Goal: Task Accomplishment & Management: Manage account settings

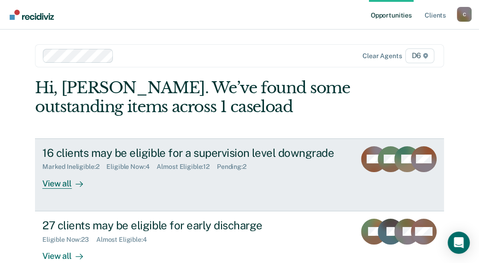
click at [54, 183] on div "View all" at bounding box center [68, 180] width 52 height 18
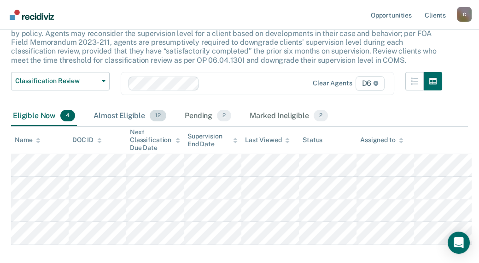
scroll to position [92, 0]
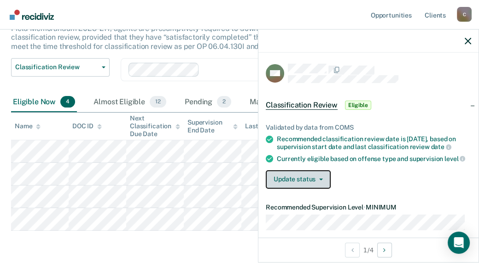
click at [322, 185] on button "Update status" at bounding box center [298, 179] width 65 height 18
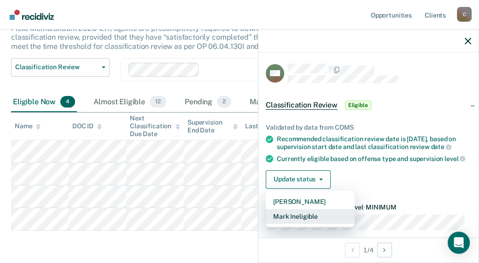
click at [304, 224] on button "Mark Ineligible" at bounding box center [310, 216] width 89 height 15
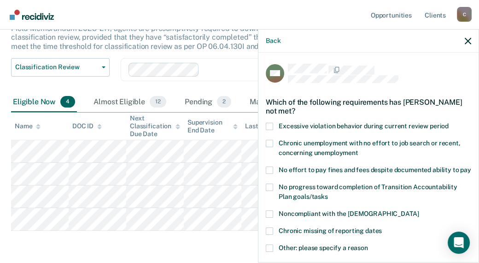
click at [273, 169] on label "No effort to pay fines and fees despite documented ability to pay" at bounding box center [369, 171] width 206 height 10
click at [471, 166] on input "No effort to pay fines and fees despite documented ability to pay" at bounding box center [471, 166] width 0 height 0
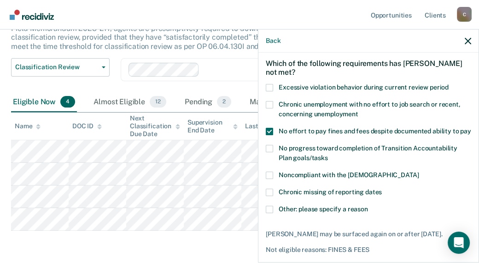
scroll to position [82, 0]
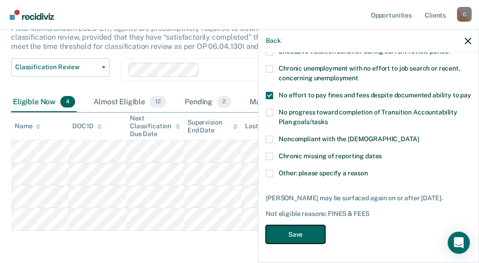
click at [305, 233] on button "Save" at bounding box center [295, 234] width 59 height 19
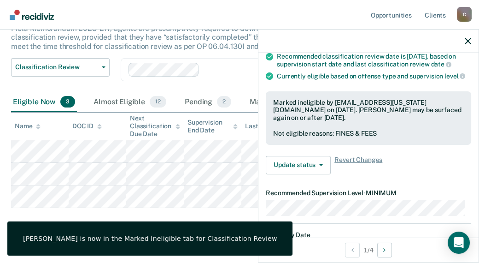
click at [224, 214] on div "Classification Review This alert helps staff identify clients due or overdue fo…" at bounding box center [239, 102] width 457 height 263
click at [469, 43] on icon "button" at bounding box center [468, 41] width 6 height 6
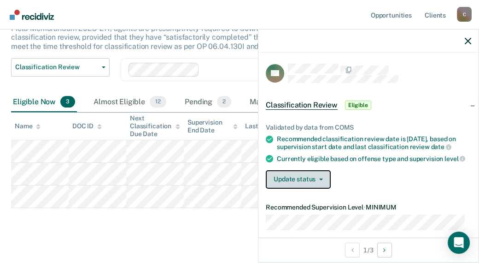
click at [308, 185] on button "Update status" at bounding box center [298, 179] width 65 height 18
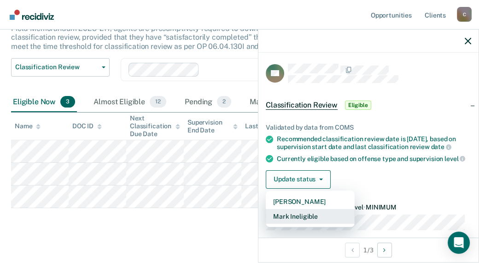
click at [295, 224] on button "Mark Ineligible" at bounding box center [310, 216] width 89 height 15
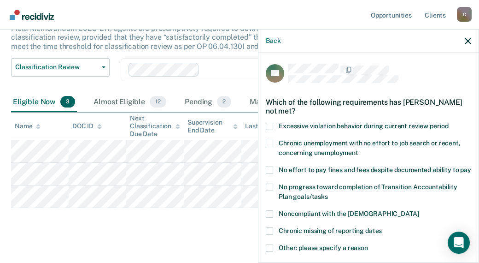
click at [273, 170] on label "No effort to pay fines and fees despite documented ability to pay" at bounding box center [369, 171] width 206 height 10
click at [471, 166] on input "No effort to pay fines and fees despite documented ability to pay" at bounding box center [471, 166] width 0 height 0
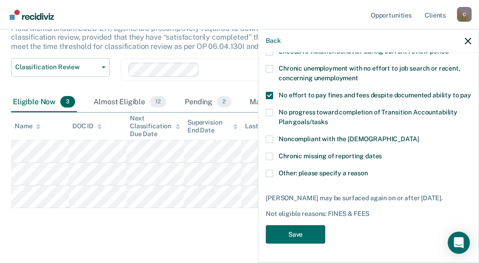
click at [265, 170] on div "BD Which of the following requirements has [PERSON_NAME] not met? Excessive vio…" at bounding box center [369, 157] width 220 height 208
click at [269, 173] on span at bounding box center [269, 173] width 7 height 7
click at [368, 170] on input "Other: please specify a reason" at bounding box center [368, 170] width 0 height 0
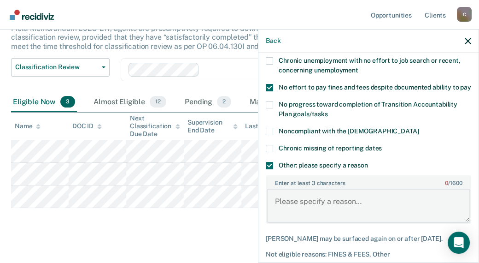
drag, startPoint x: 295, startPoint y: 212, endPoint x: 290, endPoint y: 213, distance: 5.2
click at [293, 212] on textarea "Enter at least 3 characters 0 / 1600" at bounding box center [369, 205] width 204 height 34
click at [354, 210] on textarea "Participating in Family Court" at bounding box center [369, 205] width 204 height 34
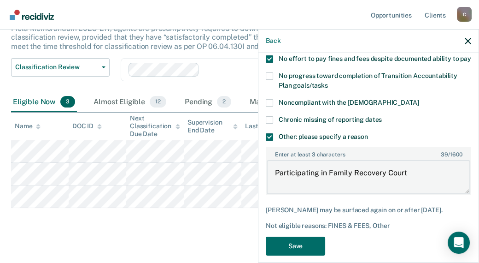
scroll to position [130, 0]
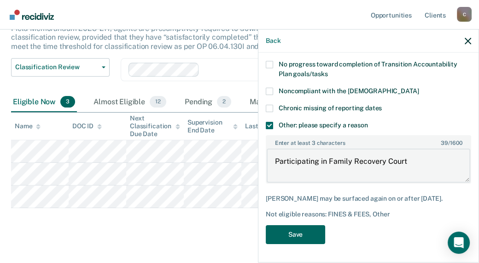
type textarea "Participating in Family Recovery Court"
click at [323, 239] on button "Save" at bounding box center [295, 234] width 59 height 19
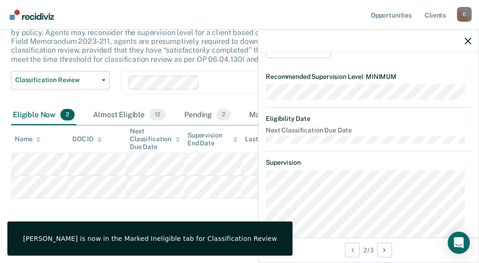
scroll to position [55, 0]
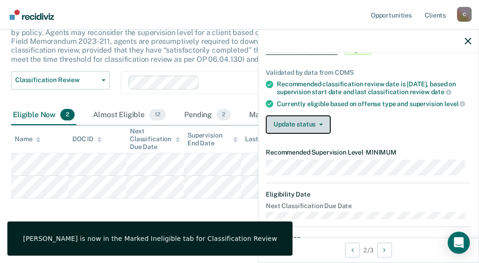
click at [301, 134] on button "Update status" at bounding box center [298, 124] width 65 height 18
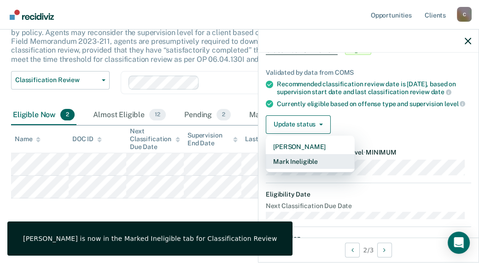
click at [298, 169] on button "Mark Ineligible" at bounding box center [310, 161] width 89 height 15
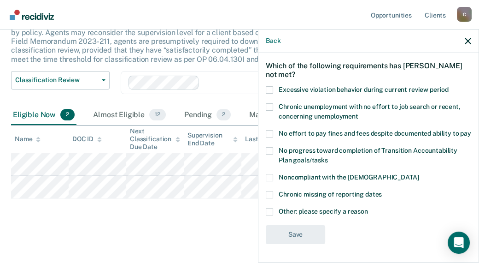
click at [269, 130] on span at bounding box center [269, 133] width 7 height 7
click at [471, 130] on input "No effort to pay fines and fees despite documented ability to pay" at bounding box center [471, 130] width 0 height 0
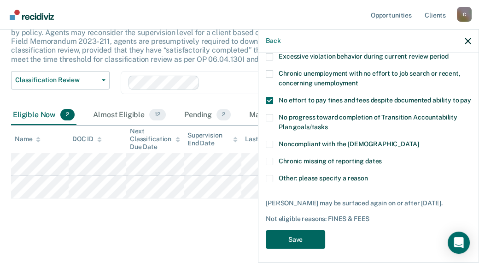
scroll to position [82, 0]
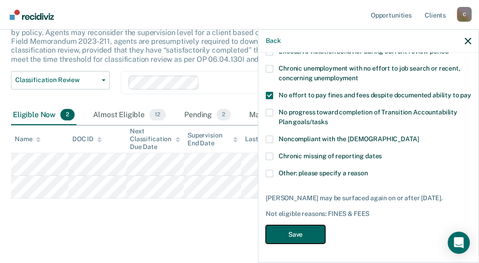
drag, startPoint x: 296, startPoint y: 235, endPoint x: 188, endPoint y: 209, distance: 111.0
click at [297, 235] on button "Save" at bounding box center [295, 234] width 59 height 19
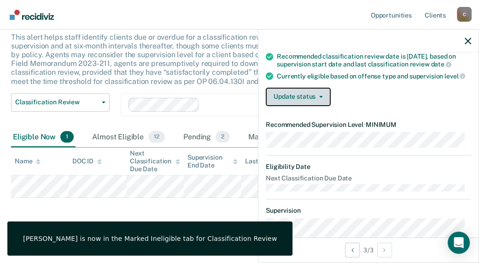
click at [323, 106] on button "Update status" at bounding box center [298, 97] width 65 height 18
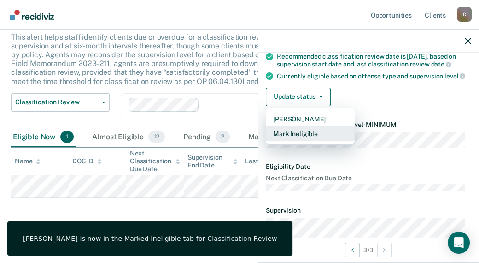
click at [284, 141] on button "Mark Ineligible" at bounding box center [310, 133] width 89 height 15
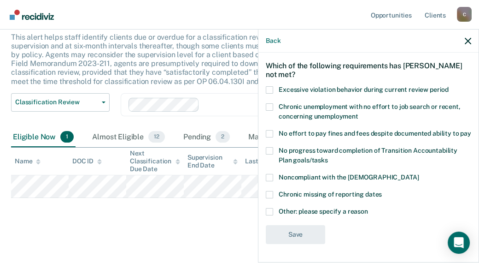
click at [277, 130] on label "No effort to pay fines and fees despite documented ability to pay" at bounding box center [369, 135] width 206 height 10
click at [471, 130] on input "No effort to pay fines and fees despite documented ability to pay" at bounding box center [471, 130] width 0 height 0
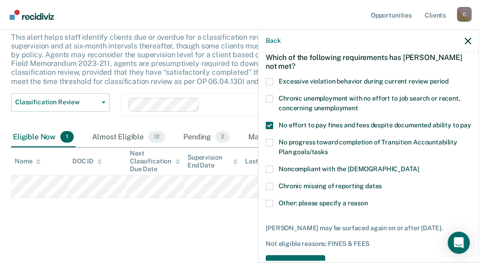
scroll to position [82, 0]
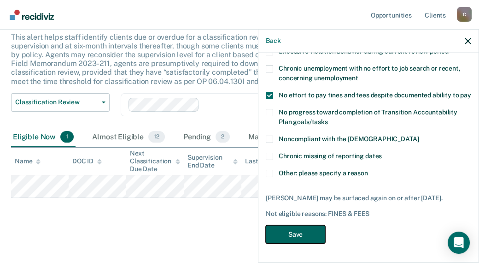
click at [285, 238] on button "Save" at bounding box center [295, 234] width 59 height 19
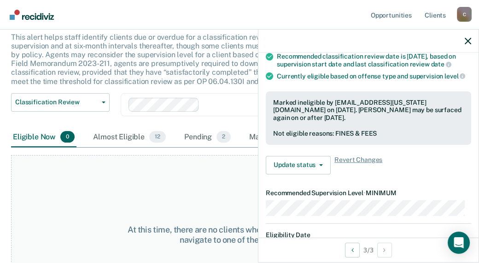
click at [117, 176] on div "At this time, there are no clients who are Eligible Now. Please navigate to one…" at bounding box center [239, 234] width 457 height 159
click at [467, 41] on icon "button" at bounding box center [468, 41] width 6 height 6
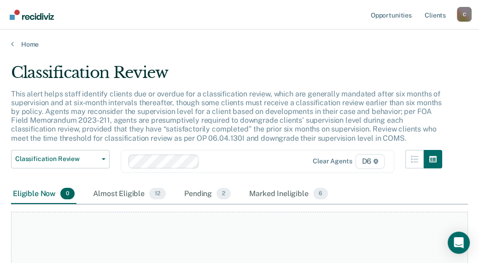
scroll to position [0, 0]
click at [16, 45] on link "Home" at bounding box center [239, 45] width 457 height 8
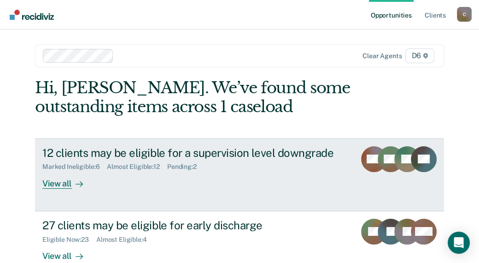
click at [58, 184] on div "View all" at bounding box center [68, 180] width 52 height 18
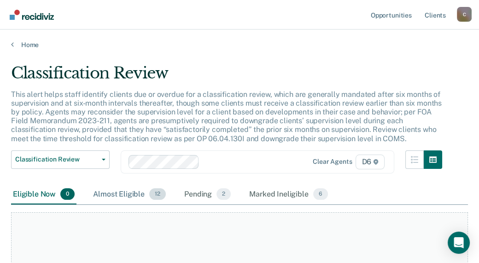
click at [154, 194] on span "12" at bounding box center [157, 194] width 17 height 12
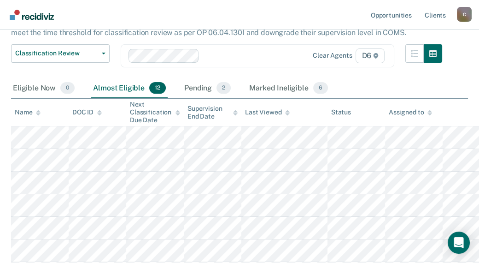
scroll to position [138, 0]
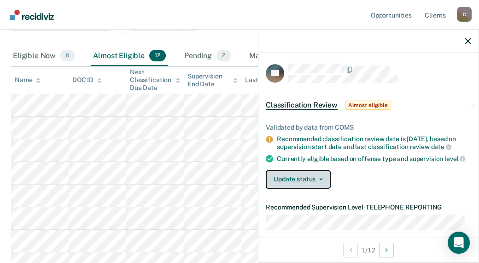
click at [284, 184] on button "Update status" at bounding box center [298, 179] width 65 height 18
click at [291, 229] on article "PS Classification Review Almost eligible Validated by data from COMS Recommende…" at bounding box center [369, 257] width 206 height 386
click at [295, 188] on button "Update status" at bounding box center [298, 179] width 65 height 18
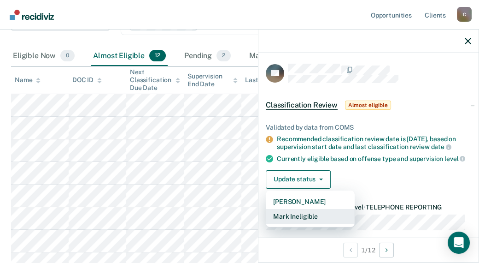
click at [295, 224] on button "Mark Ineligible" at bounding box center [310, 216] width 89 height 15
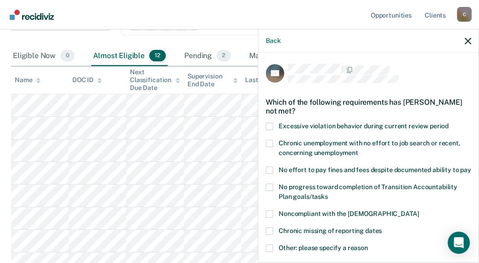
click at [268, 168] on span at bounding box center [269, 169] width 7 height 7
click at [471, 166] on input "No effort to pay fines and fees despite documented ability to pay" at bounding box center [471, 166] width 0 height 0
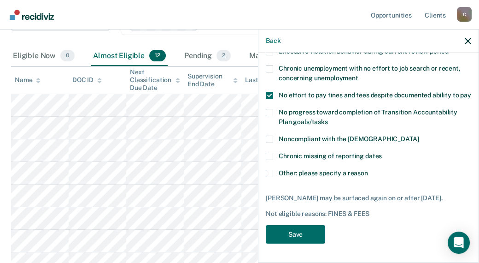
scroll to position [82, 0]
drag, startPoint x: 302, startPoint y: 239, endPoint x: 282, endPoint y: 236, distance: 19.9
click at [302, 239] on button "Save" at bounding box center [295, 234] width 59 height 19
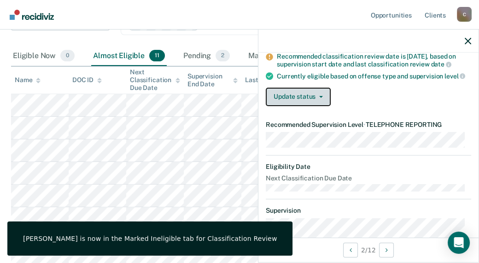
click at [301, 106] on button "Update status" at bounding box center [298, 97] width 65 height 18
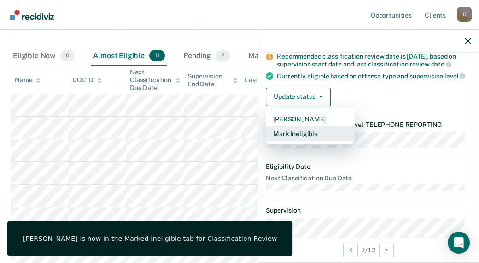
click at [278, 141] on button "Mark Ineligible" at bounding box center [310, 133] width 89 height 15
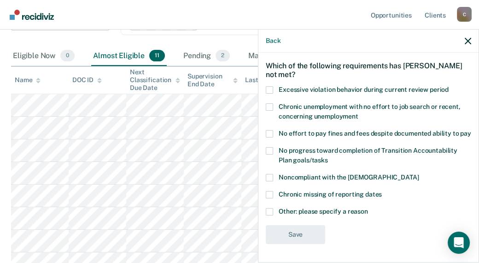
click at [270, 130] on span at bounding box center [269, 133] width 7 height 7
click at [471, 130] on input "No effort to pay fines and fees despite documented ability to pay" at bounding box center [471, 130] width 0 height 0
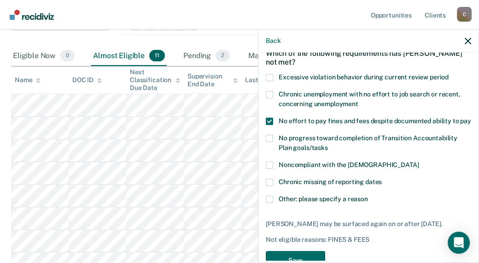
scroll to position [82, 0]
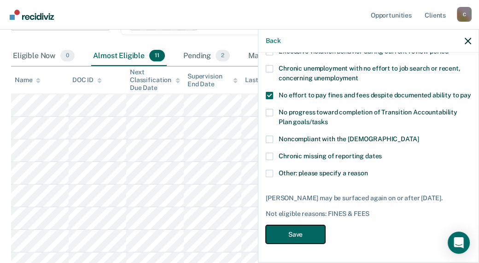
drag, startPoint x: 282, startPoint y: 235, endPoint x: 272, endPoint y: 224, distance: 14.3
click at [283, 235] on button "Save" at bounding box center [295, 234] width 59 height 19
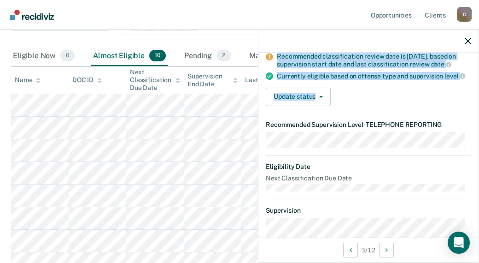
drag, startPoint x: 333, startPoint y: 94, endPoint x: 363, endPoint y: 96, distance: 30.0
click at [363, 96] on div "Update status [PERSON_NAME] Mark Ineligible" at bounding box center [369, 97] width 206 height 18
click at [295, 10] on nav "Opportunities Client s [EMAIL_ADDRESS][US_STATE][DOMAIN_NAME] C Profile How it …" at bounding box center [239, 14] width 465 height 29
click at [229, 91] on th "Supervision End Date" at bounding box center [213, 79] width 58 height 27
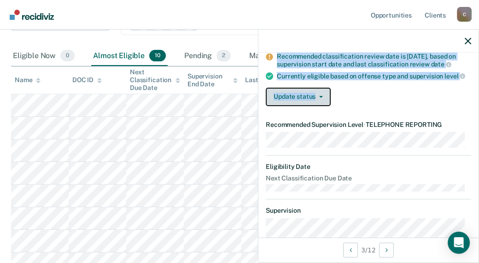
click at [323, 100] on button "Update status" at bounding box center [298, 97] width 65 height 18
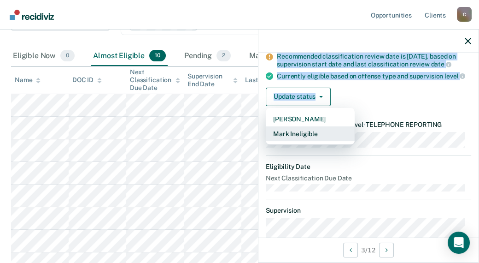
click at [300, 140] on button "Mark Ineligible" at bounding box center [310, 133] width 89 height 15
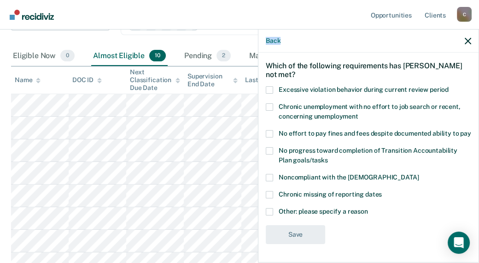
click at [273, 130] on span at bounding box center [269, 133] width 7 height 7
click at [471, 130] on input "No effort to pay fines and fees despite documented ability to pay" at bounding box center [471, 130] width 0 height 0
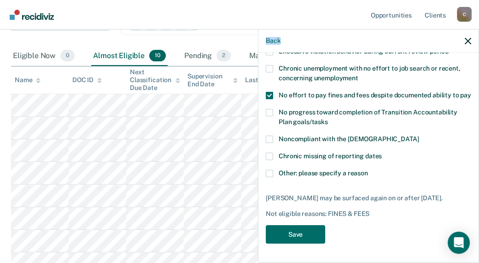
scroll to position [82, 0]
click at [288, 234] on button "Save" at bounding box center [295, 234] width 59 height 19
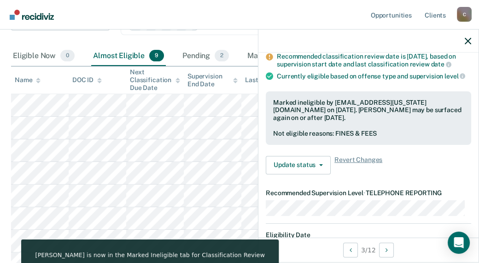
click at [59, 32] on div "Classification Review Classification Review Early Discharge Minimum Telephone R…" at bounding box center [60, 29] width 99 height 34
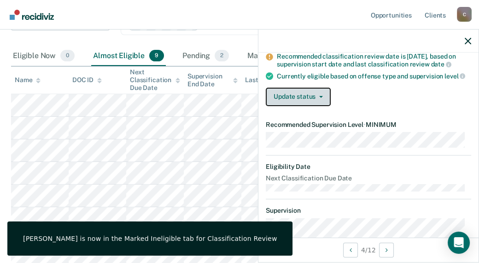
click at [310, 100] on button "Update status" at bounding box center [298, 97] width 65 height 18
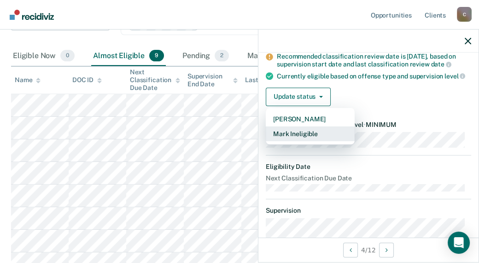
click at [289, 140] on button "Mark Ineligible" at bounding box center [310, 133] width 89 height 15
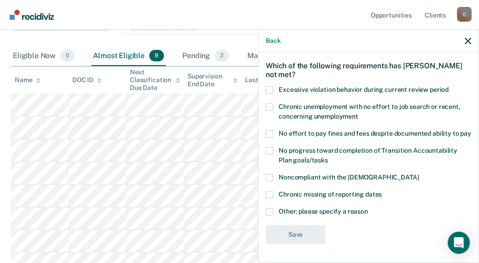
click at [272, 117] on div "Chronic unemployment with no effort to job search or recent, concerning unemplo…" at bounding box center [369, 116] width 206 height 27
click at [271, 130] on span at bounding box center [269, 133] width 7 height 7
click at [471, 130] on input "No effort to pay fines and fees despite documented ability to pay" at bounding box center [471, 130] width 0 height 0
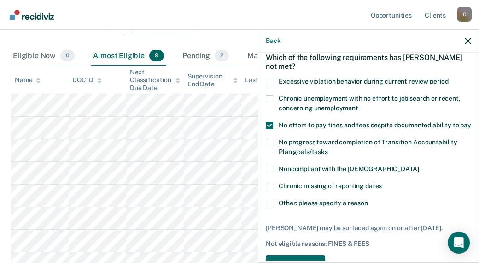
scroll to position [82, 0]
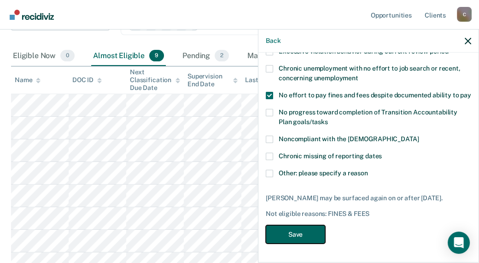
click at [299, 235] on button "Save" at bounding box center [295, 234] width 59 height 19
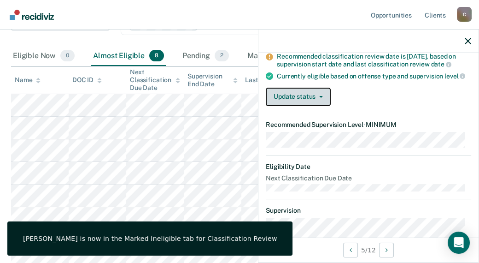
click at [309, 96] on button "Update status" at bounding box center [298, 97] width 65 height 18
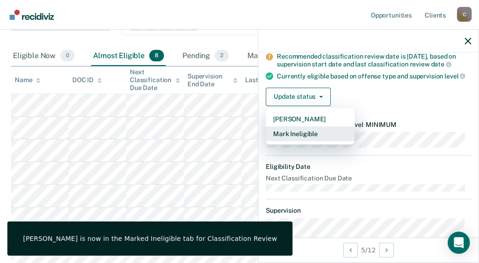
click at [300, 141] on button "Mark Ineligible" at bounding box center [310, 133] width 89 height 15
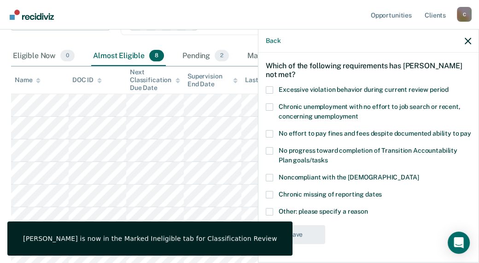
scroll to position [45, 0]
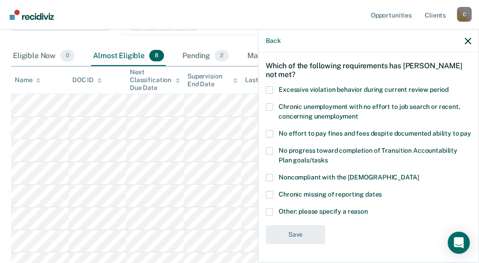
click at [273, 130] on label "No effort to pay fines and fees despite documented ability to pay" at bounding box center [369, 135] width 206 height 10
click at [471, 130] on input "No effort to pay fines and fees despite documented ability to pay" at bounding box center [471, 130] width 0 height 0
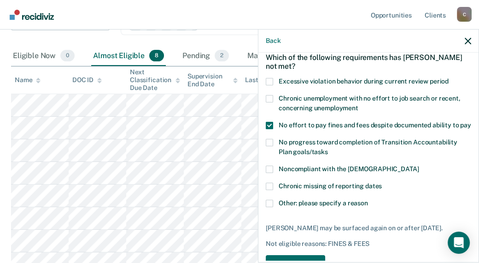
scroll to position [90, 0]
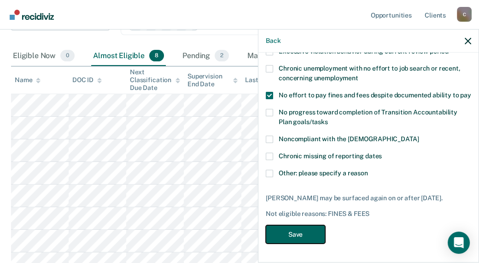
click at [297, 235] on button "Save" at bounding box center [295, 234] width 59 height 19
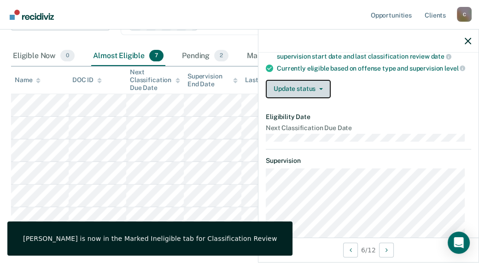
click at [294, 96] on button "Update status" at bounding box center [298, 89] width 65 height 18
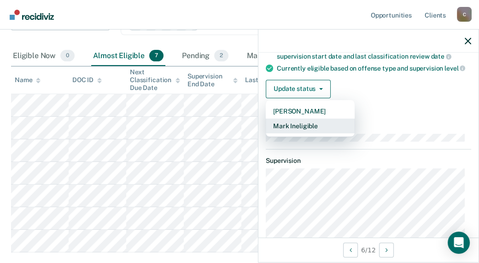
click at [279, 133] on button "Mark Ineligible" at bounding box center [310, 125] width 89 height 15
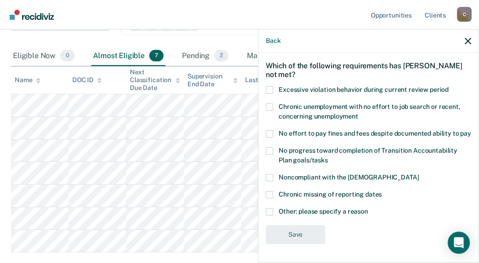
scroll to position [45, 0]
drag, startPoint x: 274, startPoint y: 123, endPoint x: 294, endPoint y: 144, distance: 30.0
click at [275, 130] on label "No effort to pay fines and fees despite documented ability to pay" at bounding box center [369, 135] width 206 height 10
click at [471, 130] on input "No effort to pay fines and fees despite documented ability to pay" at bounding box center [471, 130] width 0 height 0
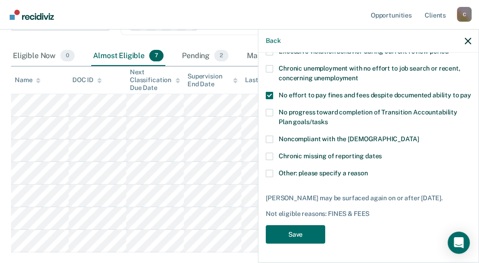
scroll to position [90, 0]
click at [288, 235] on button "Save" at bounding box center [295, 234] width 59 height 19
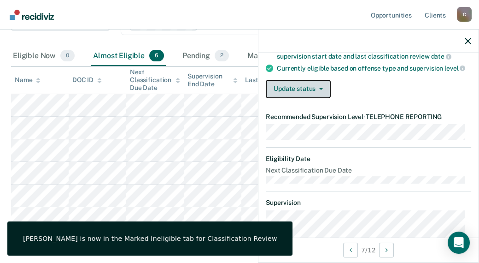
click at [300, 92] on button "Update status" at bounding box center [298, 89] width 65 height 18
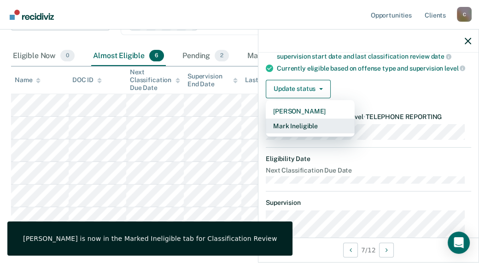
click at [277, 133] on button "Mark Ineligible" at bounding box center [310, 125] width 89 height 15
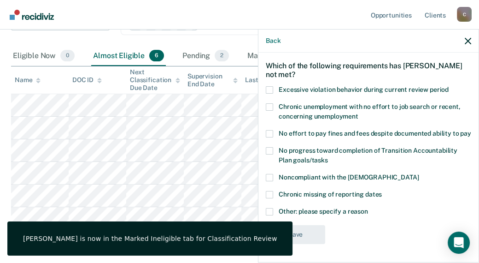
click at [271, 130] on span at bounding box center [269, 133] width 7 height 7
click at [471, 130] on input "No effort to pay fines and fees despite documented ability to pay" at bounding box center [471, 130] width 0 height 0
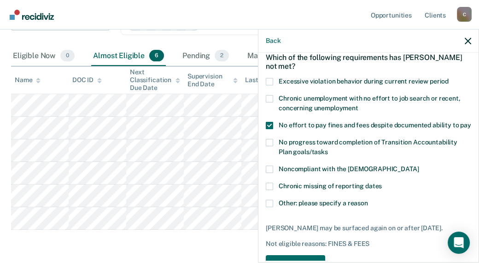
scroll to position [82, 0]
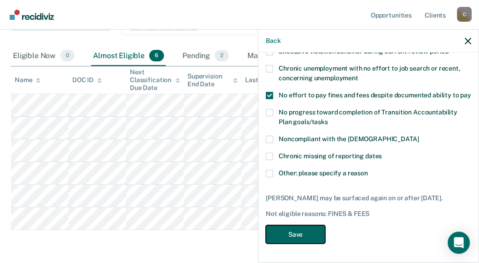
drag, startPoint x: 294, startPoint y: 233, endPoint x: 284, endPoint y: 228, distance: 11.1
click at [294, 232] on button "Save" at bounding box center [295, 234] width 59 height 19
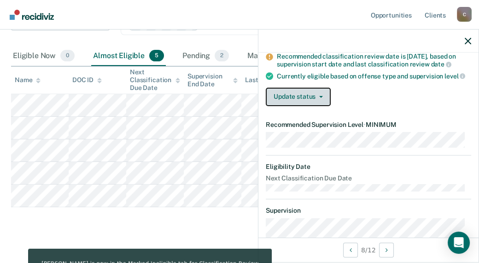
click at [312, 104] on button "Update status" at bounding box center [298, 97] width 65 height 18
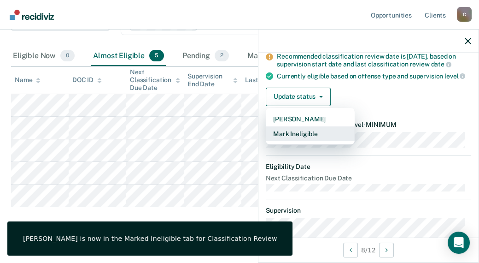
click at [290, 141] on button "Mark Ineligible" at bounding box center [310, 133] width 89 height 15
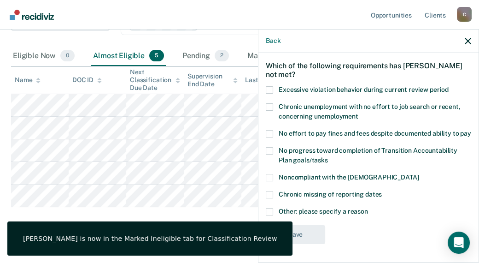
scroll to position [45, 0]
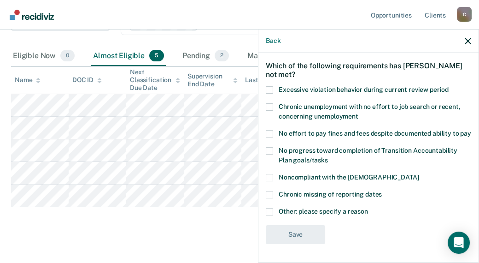
click at [268, 130] on span at bounding box center [269, 133] width 7 height 7
click at [471, 130] on input "No effort to pay fines and fees despite documented ability to pay" at bounding box center [471, 130] width 0 height 0
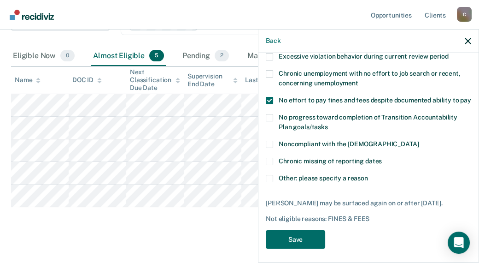
scroll to position [82, 0]
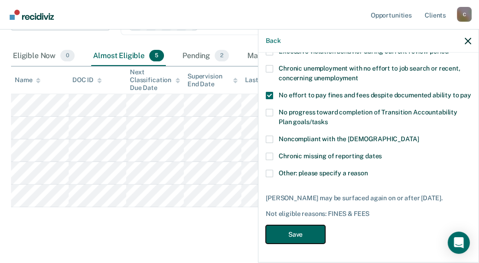
click at [286, 235] on button "Save" at bounding box center [295, 234] width 59 height 19
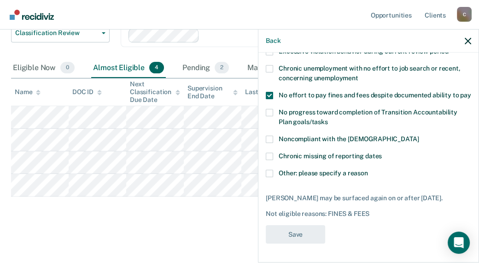
scroll to position [129, 0]
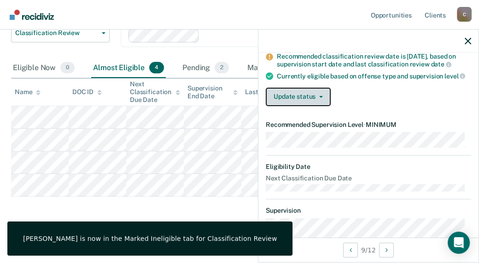
click at [285, 101] on button "Update status" at bounding box center [298, 97] width 65 height 18
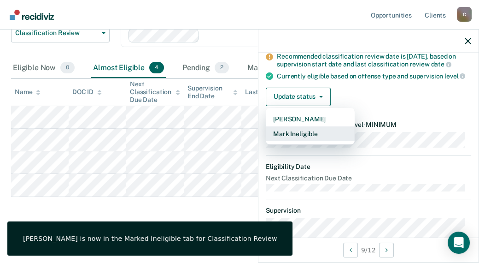
click at [280, 138] on button "Mark Ineligible" at bounding box center [310, 133] width 89 height 15
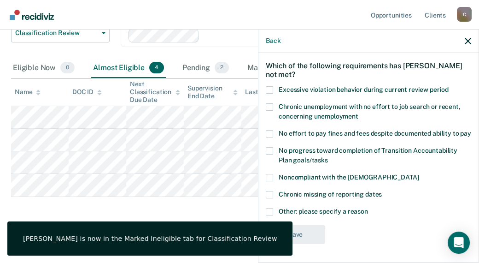
scroll to position [45, 0]
click at [271, 130] on span at bounding box center [269, 133] width 7 height 7
click at [471, 130] on input "No effort to pay fines and fees despite documented ability to pay" at bounding box center [471, 130] width 0 height 0
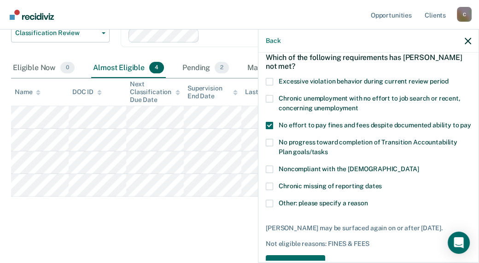
scroll to position [82, 0]
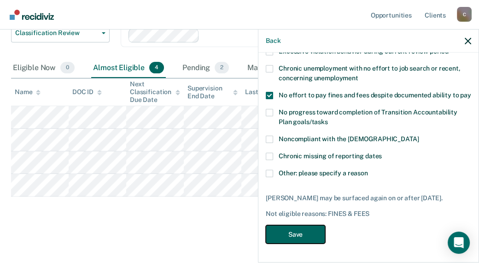
click at [291, 239] on button "Save" at bounding box center [295, 234] width 59 height 19
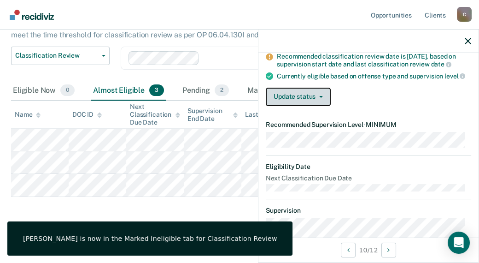
click at [291, 105] on button "Update status" at bounding box center [298, 97] width 65 height 18
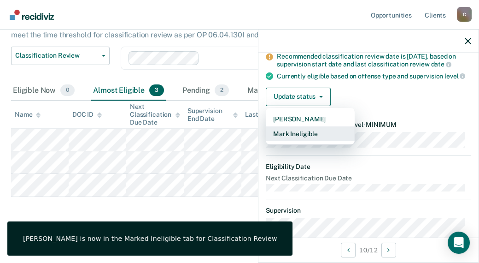
click at [280, 141] on button "Mark Ineligible" at bounding box center [310, 133] width 89 height 15
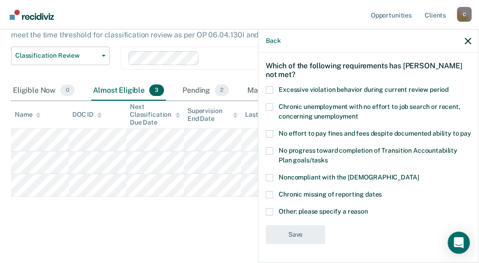
scroll to position [45, 0]
drag, startPoint x: 274, startPoint y: 122, endPoint x: 276, endPoint y: 165, distance: 42.9
click at [274, 130] on label "No effort to pay fines and fees despite documented ability to pay" at bounding box center [369, 135] width 206 height 10
click at [471, 130] on input "No effort to pay fines and fees despite documented ability to pay" at bounding box center [471, 130] width 0 height 0
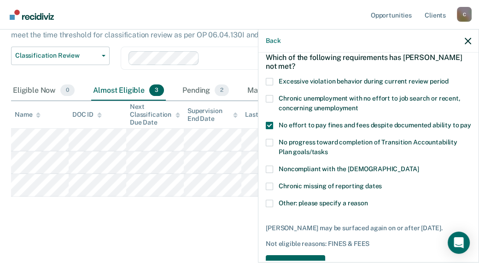
scroll to position [82, 0]
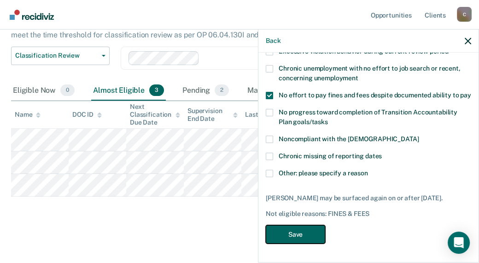
click at [290, 234] on button "Save" at bounding box center [295, 234] width 59 height 19
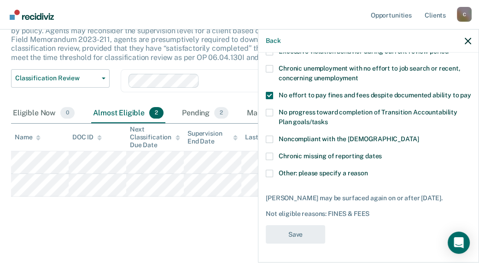
scroll to position [84, 0]
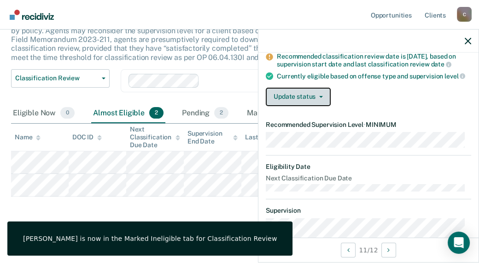
click at [295, 106] on button "Update status" at bounding box center [298, 97] width 65 height 18
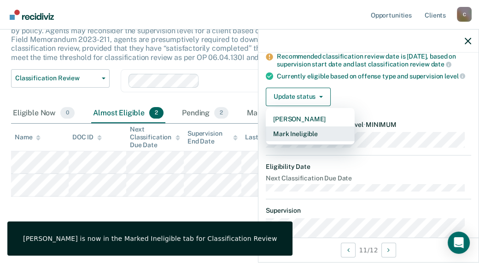
click at [277, 141] on button "Mark Ineligible" at bounding box center [310, 133] width 89 height 15
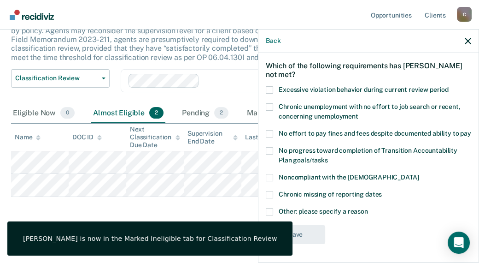
click at [267, 130] on label "No effort to pay fines and fees despite documented ability to pay" at bounding box center [369, 135] width 206 height 10
click at [471, 130] on input "No effort to pay fines and fees despite documented ability to pay" at bounding box center [471, 130] width 0 height 0
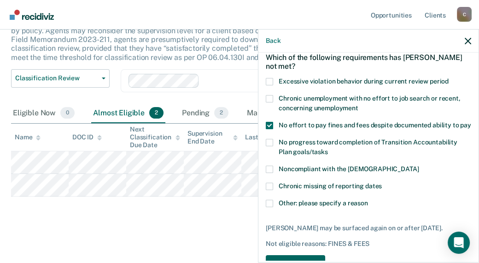
scroll to position [90, 0]
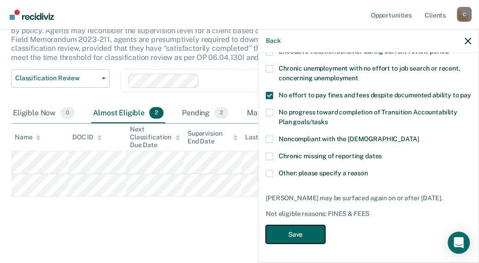
click at [294, 230] on button "Save" at bounding box center [295, 234] width 59 height 19
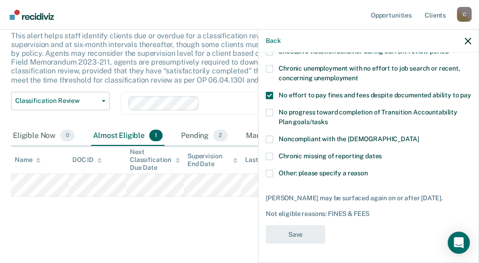
scroll to position [61, 0]
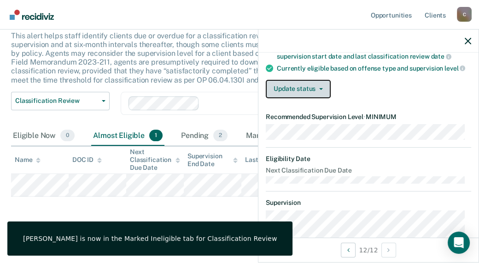
click at [301, 94] on button "Update status" at bounding box center [298, 89] width 65 height 18
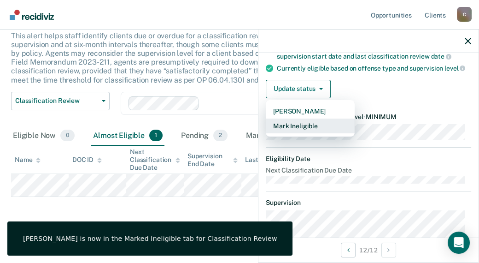
click at [292, 130] on button "Mark Ineligible" at bounding box center [310, 125] width 89 height 15
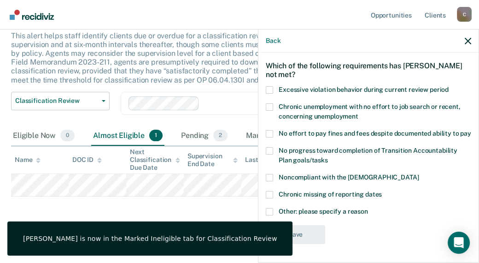
scroll to position [45, 0]
drag, startPoint x: 271, startPoint y: 122, endPoint x: 285, endPoint y: 172, distance: 51.7
click at [272, 130] on span at bounding box center [269, 133] width 7 height 7
click at [471, 130] on input "No effort to pay fines and fees despite documented ability to pay" at bounding box center [471, 130] width 0 height 0
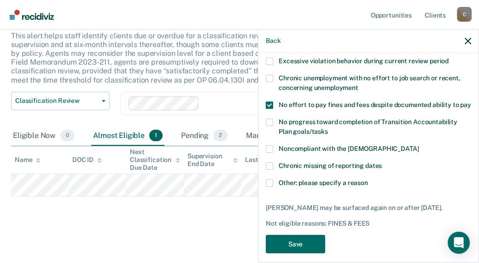
scroll to position [90, 0]
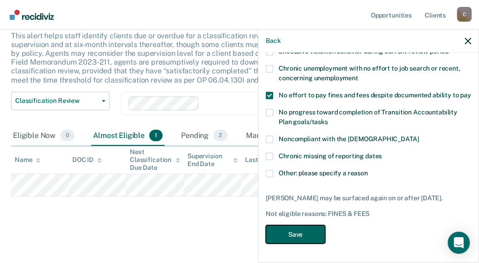
click at [288, 238] on button "Save" at bounding box center [295, 234] width 59 height 19
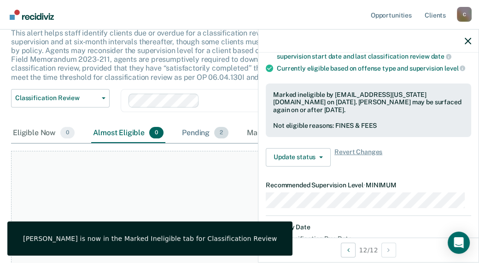
click at [227, 133] on span "2" at bounding box center [221, 133] width 14 height 12
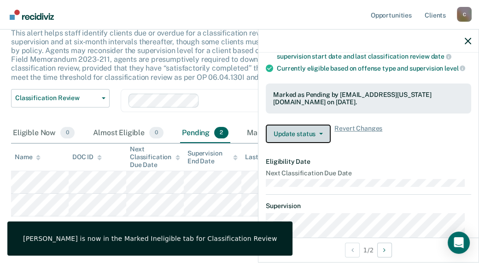
click at [324, 141] on button "Update status" at bounding box center [298, 133] width 65 height 18
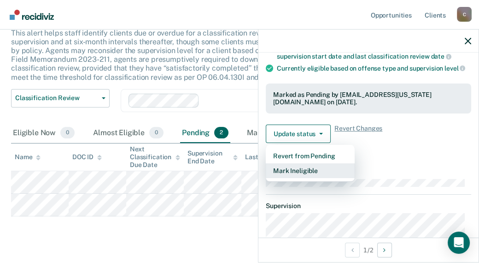
click at [298, 177] on button "Mark Ineligible" at bounding box center [310, 170] width 89 height 15
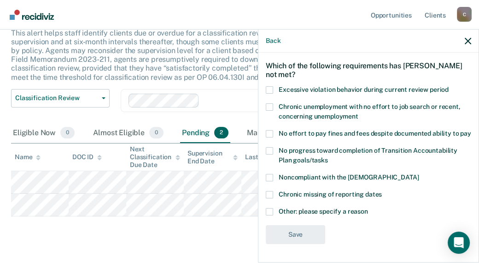
click at [273, 130] on label "No effort to pay fines and fees despite documented ability to pay" at bounding box center [369, 135] width 206 height 10
click at [471, 130] on input "No effort to pay fines and fees despite documented ability to pay" at bounding box center [471, 130] width 0 height 0
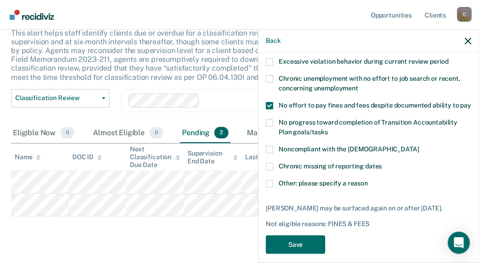
scroll to position [82, 0]
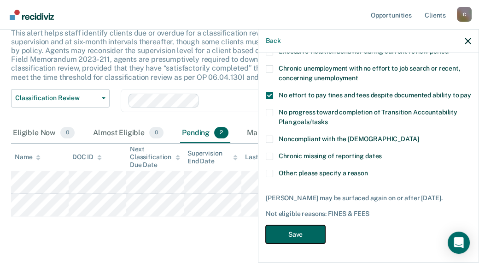
click at [291, 237] on button "Save" at bounding box center [295, 234] width 59 height 19
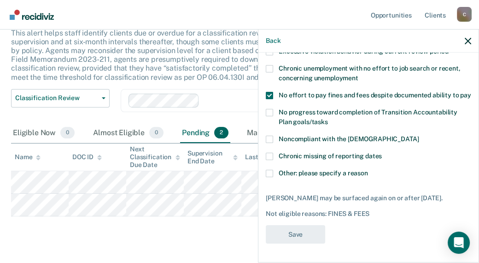
scroll to position [57, 0]
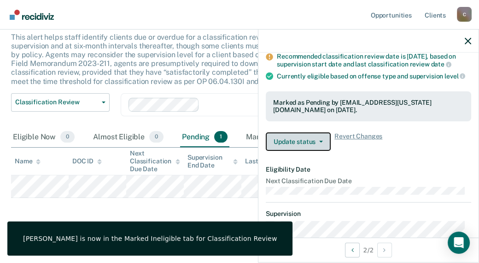
click at [300, 151] on button "Update status" at bounding box center [298, 141] width 65 height 18
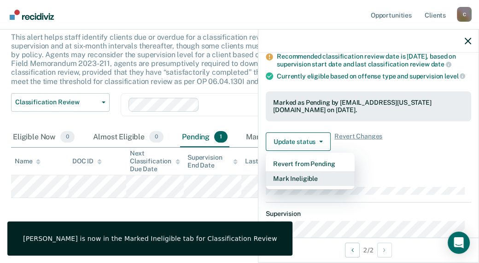
click at [294, 186] on button "Mark Ineligible" at bounding box center [310, 178] width 89 height 15
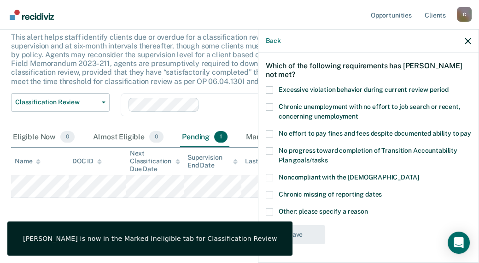
scroll to position [45, 0]
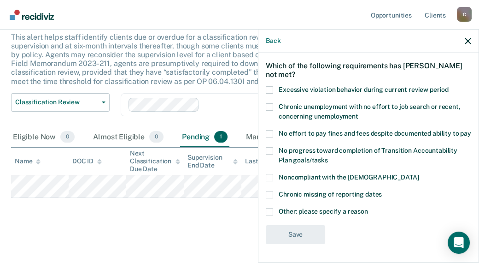
click at [271, 212] on span at bounding box center [269, 211] width 7 height 7
click at [368, 208] on input "Other: please specify a reason" at bounding box center [368, 208] width 0 height 0
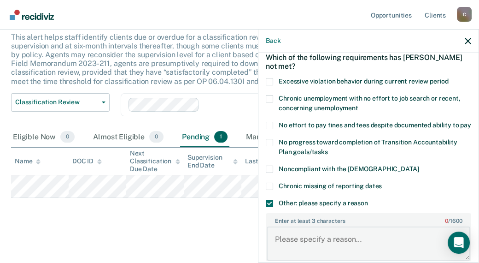
click at [287, 238] on textarea "Enter at least 3 characters 0 / 1600" at bounding box center [369, 243] width 204 height 34
drag, startPoint x: 287, startPoint y: 248, endPoint x: 268, endPoint y: 248, distance: 19.4
click at [269, 249] on textarea "no" at bounding box center [369, 243] width 204 height 34
type textarea "I"
type textarea "has to complete 1/2 time of probation term."
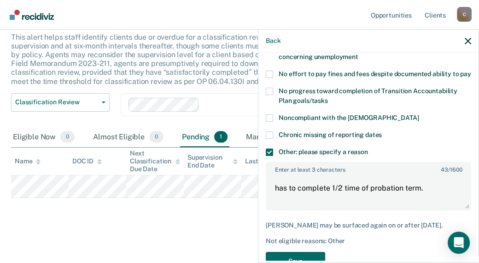
scroll to position [138, 0]
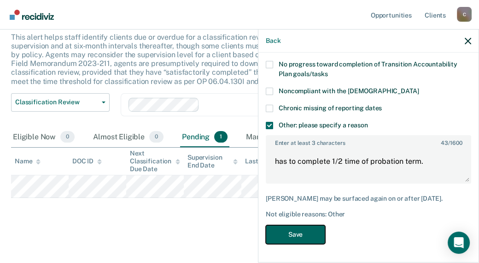
click at [288, 233] on button "Save" at bounding box center [295, 234] width 59 height 19
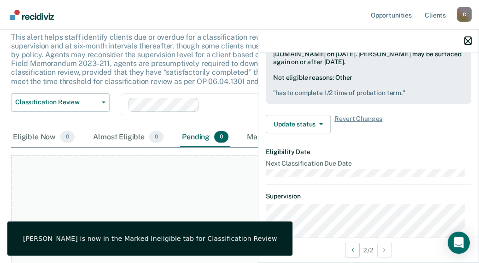
click at [468, 37] on button "button" at bounding box center [468, 41] width 6 height 8
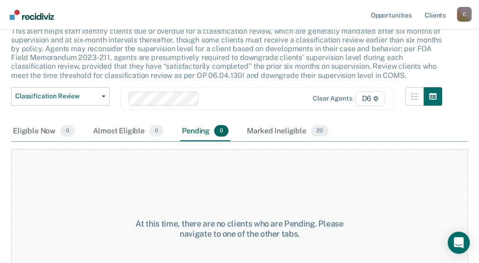
scroll to position [0, 0]
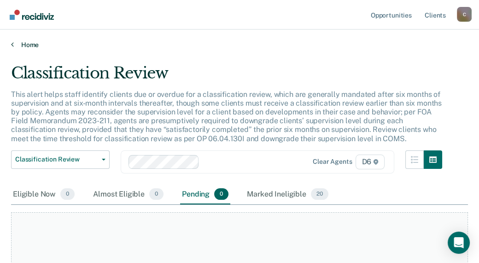
click at [31, 42] on link "Home" at bounding box center [239, 45] width 457 height 8
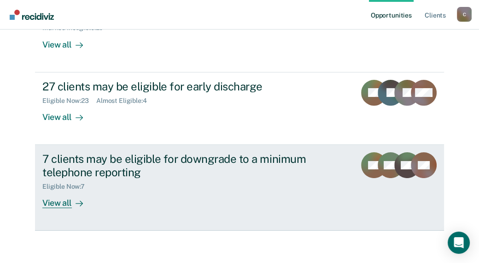
scroll to position [142, 0]
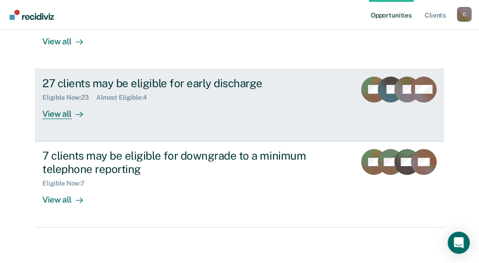
click at [56, 116] on div "View all" at bounding box center [68, 110] width 52 height 18
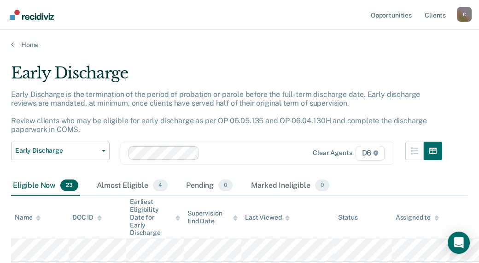
click at [47, 185] on div "Eligible Now 23" at bounding box center [45, 186] width 69 height 20
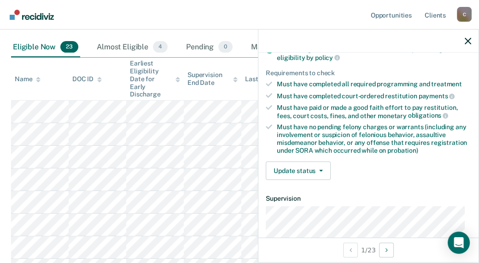
scroll to position [138, 0]
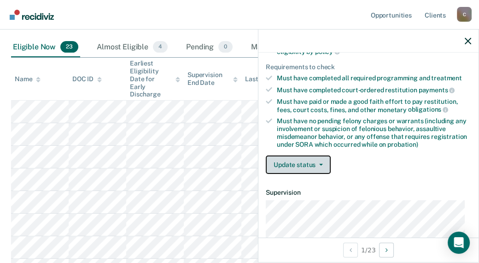
click at [315, 165] on button "Update status" at bounding box center [298, 164] width 65 height 18
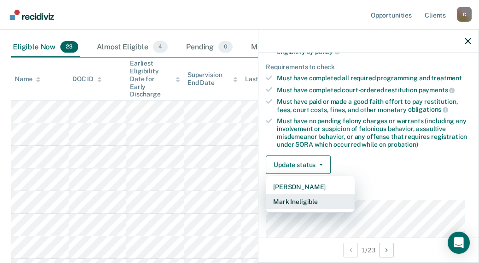
click at [298, 206] on button "Mark Ineligible" at bounding box center [310, 201] width 89 height 15
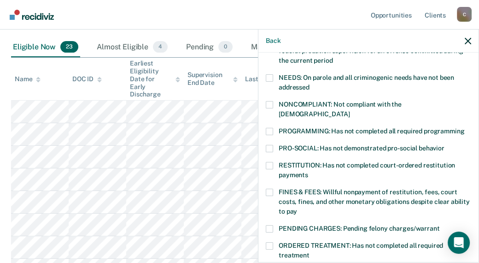
click at [272, 188] on span at bounding box center [269, 191] width 7 height 7
click at [297, 208] on input "FINES & FEES: Willful nonpayment of restitution, fees, court costs, fines, and …" at bounding box center [297, 208] width 0 height 0
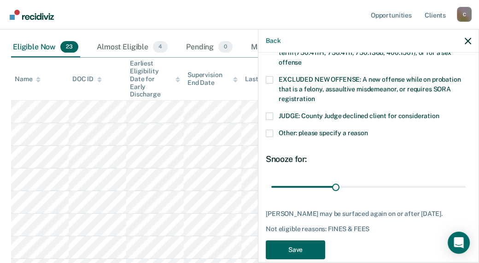
scroll to position [381, 0]
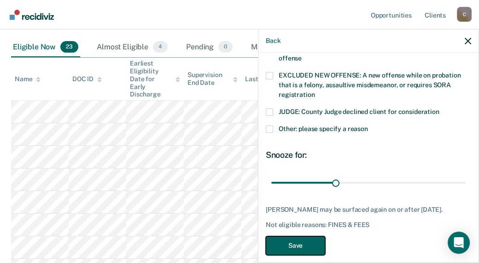
click at [296, 236] on button "Save" at bounding box center [295, 245] width 59 height 19
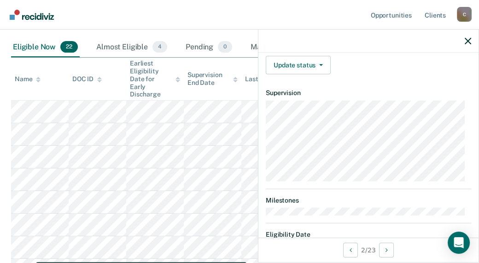
scroll to position [136, 0]
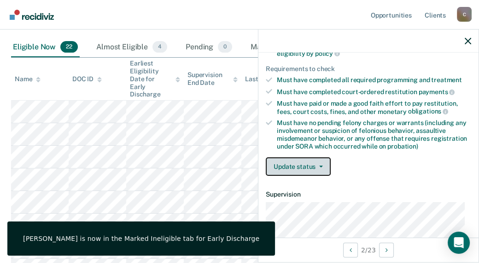
click at [296, 163] on button "Update status" at bounding box center [298, 166] width 65 height 18
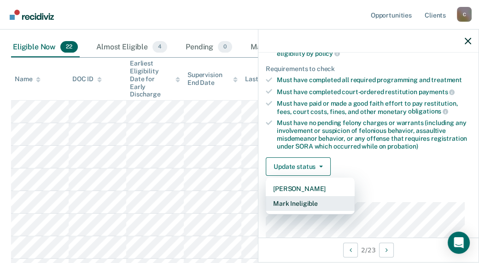
click at [298, 201] on button "Mark Ineligible" at bounding box center [310, 203] width 89 height 15
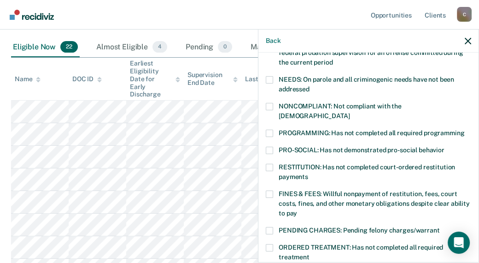
drag, startPoint x: 274, startPoint y: 181, endPoint x: 294, endPoint y: 186, distance: 20.6
click at [275, 190] on label "FINES & FEES: Willful nonpayment of restitution, fees, court costs, fines, and …" at bounding box center [369, 204] width 206 height 29
click at [297, 210] on input "FINES & FEES: Willful nonpayment of restitution, fees, court costs, fines, and …" at bounding box center [297, 210] width 0 height 0
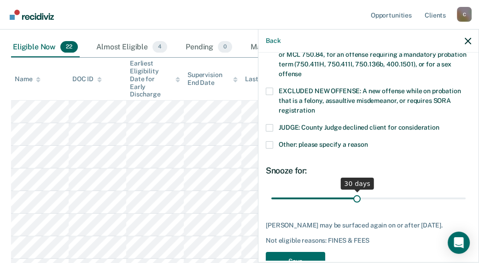
scroll to position [367, 0]
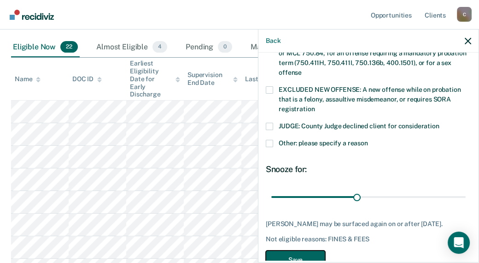
click at [277, 251] on button "Save" at bounding box center [295, 259] width 59 height 19
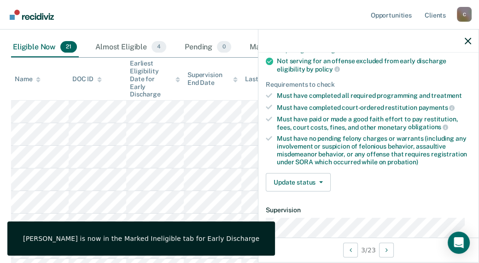
scroll to position [90, 0]
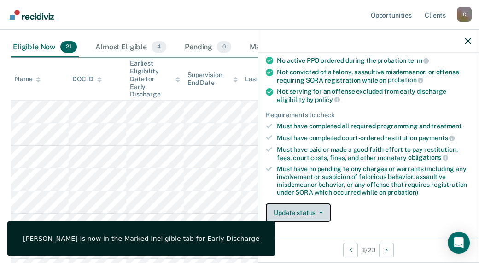
click at [283, 213] on button "Update status" at bounding box center [298, 212] width 65 height 18
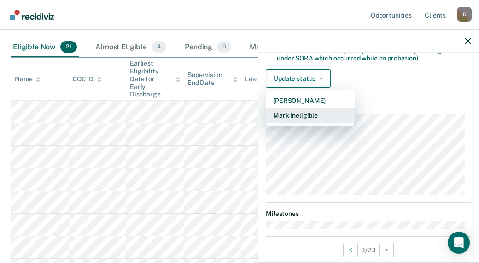
scroll to position [229, 0]
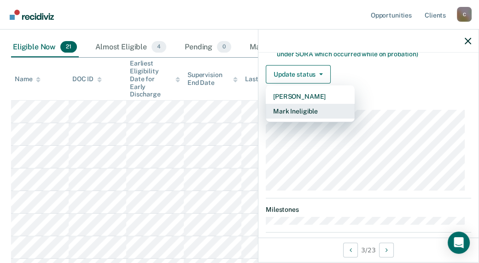
click at [294, 111] on button "Mark Ineligible" at bounding box center [310, 111] width 89 height 15
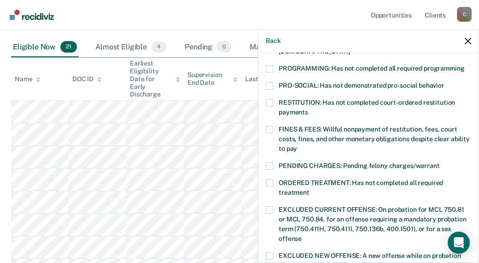
scroll to position [136, 0]
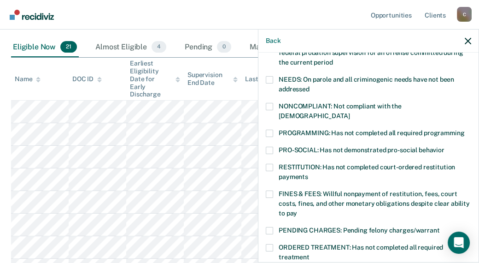
drag, startPoint x: 272, startPoint y: 184, endPoint x: 310, endPoint y: 188, distance: 38.1
click at [272, 190] on span at bounding box center [269, 193] width 7 height 7
click at [297, 210] on input "FINES & FEES: Willful nonpayment of restitution, fees, court costs, fines, and …" at bounding box center [297, 210] width 0 height 0
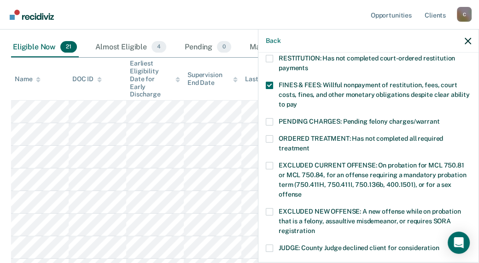
scroll to position [367, 0]
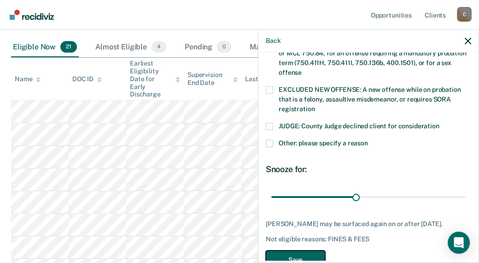
click at [292, 254] on button "Save" at bounding box center [295, 259] width 59 height 19
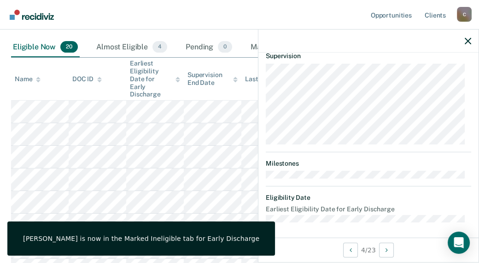
scroll to position [136, 0]
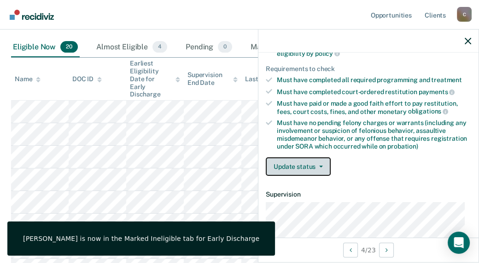
click at [296, 163] on button "Update status" at bounding box center [298, 166] width 65 height 18
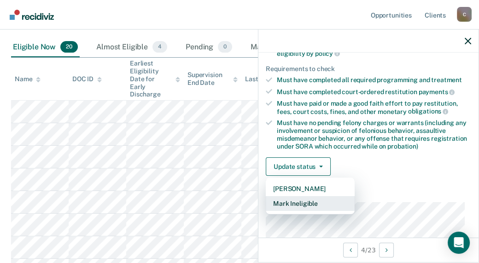
click at [312, 198] on button "Mark Ineligible" at bounding box center [310, 203] width 89 height 15
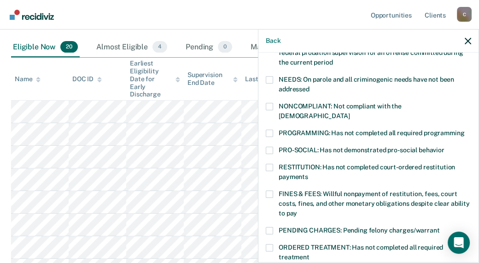
drag, startPoint x: 271, startPoint y: 182, endPoint x: 290, endPoint y: 180, distance: 19.9
click at [272, 190] on span at bounding box center [269, 193] width 7 height 7
click at [297, 210] on input "FINES & FEES: Willful nonpayment of restitution, fees, court costs, fines, and …" at bounding box center [297, 210] width 0 height 0
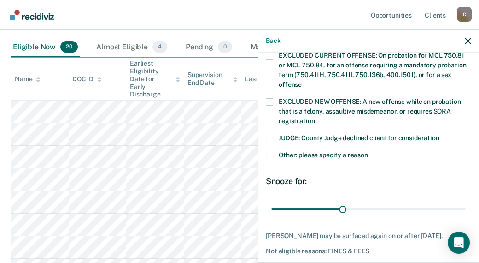
scroll to position [381, 0]
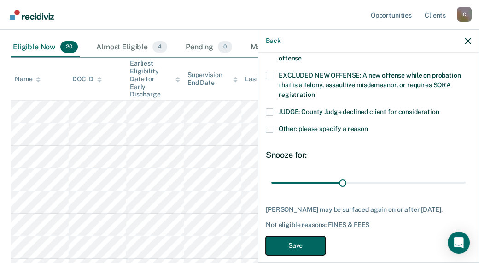
drag, startPoint x: 283, startPoint y: 234, endPoint x: 285, endPoint y: 228, distance: 6.3
click at [284, 236] on button "Save" at bounding box center [295, 245] width 59 height 19
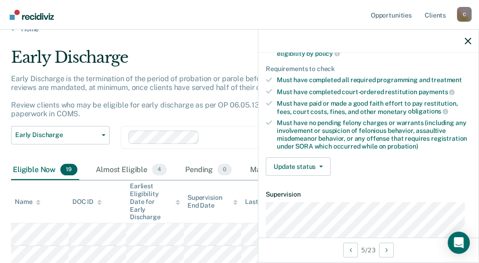
scroll to position [109, 0]
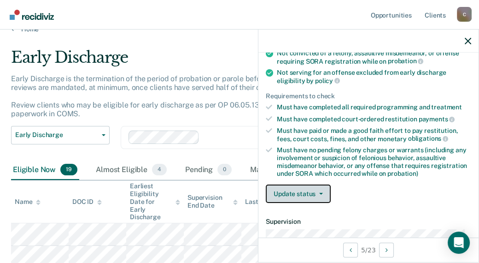
click at [322, 192] on button "Update status" at bounding box center [298, 193] width 65 height 18
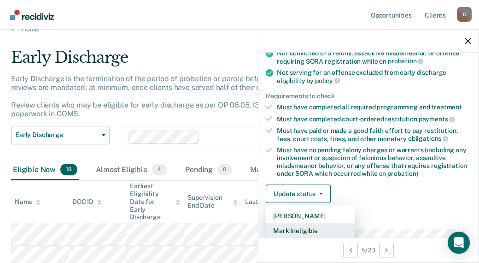
click at [304, 227] on button "Mark Ineligible" at bounding box center [310, 230] width 89 height 15
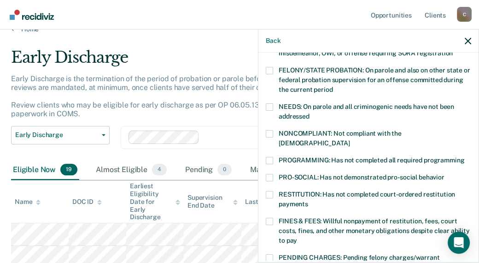
drag, startPoint x: 270, startPoint y: 208, endPoint x: 282, endPoint y: 206, distance: 12.2
click at [270, 218] on span at bounding box center [269, 221] width 7 height 7
click at [297, 237] on input "FINES & FEES: Willful nonpayment of restitution, fees, court costs, fines, and …" at bounding box center [297, 237] width 0 height 0
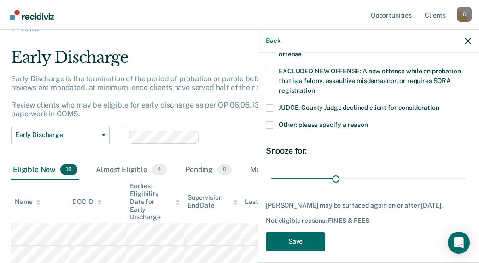
scroll to position [388, 0]
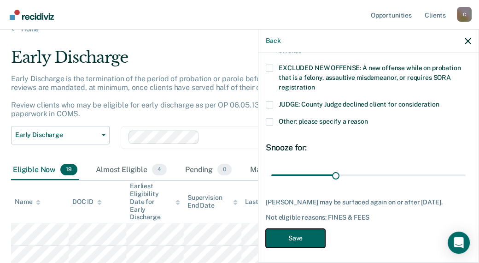
click at [294, 230] on button "Save" at bounding box center [295, 238] width 59 height 19
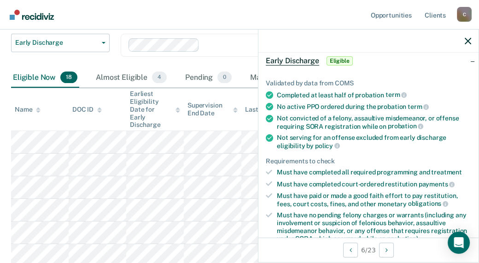
scroll to position [182, 0]
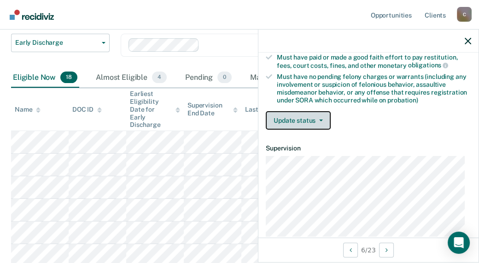
click at [285, 121] on button "Update status" at bounding box center [298, 120] width 65 height 18
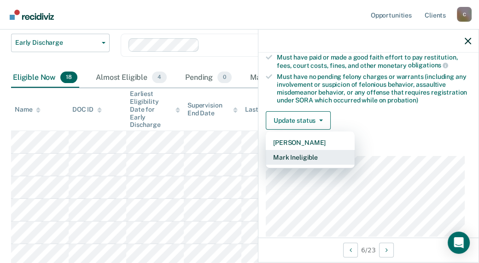
click at [291, 153] on button "Mark Ineligible" at bounding box center [310, 157] width 89 height 15
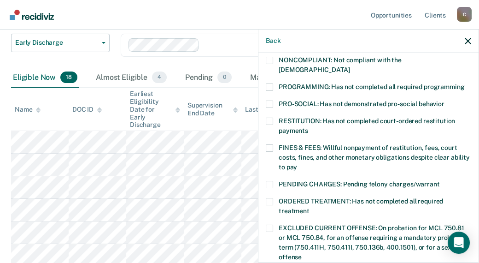
click at [274, 144] on label "FINES & FEES: Willful nonpayment of restitution, fees, court costs, fines, and …" at bounding box center [369, 158] width 206 height 29
click at [297, 164] on input "FINES & FEES: Willful nonpayment of restitution, fees, court costs, fines, and …" at bounding box center [297, 164] width 0 height 0
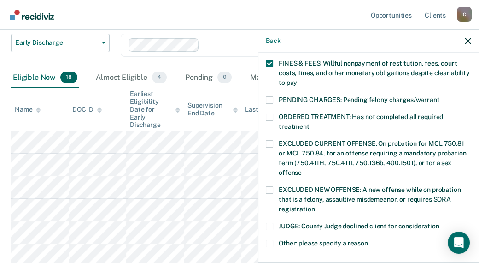
scroll to position [367, 0]
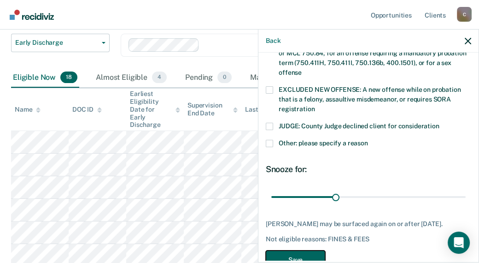
click at [318, 250] on button "Save" at bounding box center [295, 259] width 59 height 19
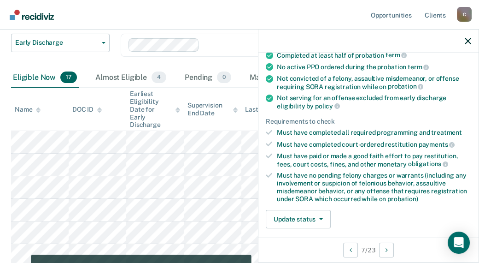
scroll to position [92, 0]
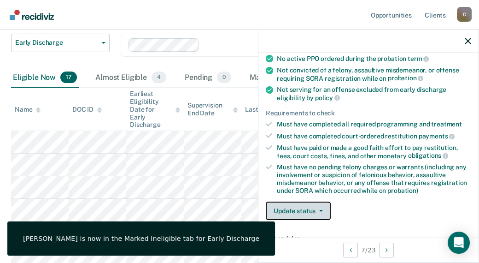
click at [289, 209] on button "Update status" at bounding box center [298, 210] width 65 height 18
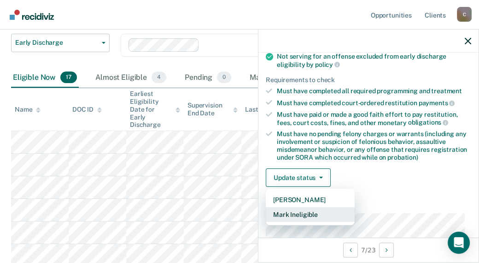
scroll to position [184, 0]
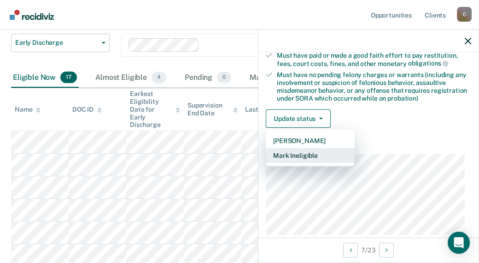
click at [305, 154] on button "Mark Ineligible" at bounding box center [310, 155] width 89 height 15
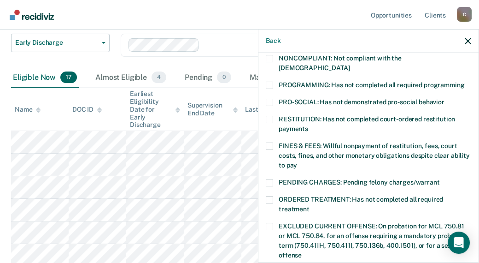
click at [271, 142] on span at bounding box center [269, 145] width 7 height 7
click at [297, 162] on input "FINES & FEES: Willful nonpayment of restitution, fees, court costs, fines, and …" at bounding box center [297, 162] width 0 height 0
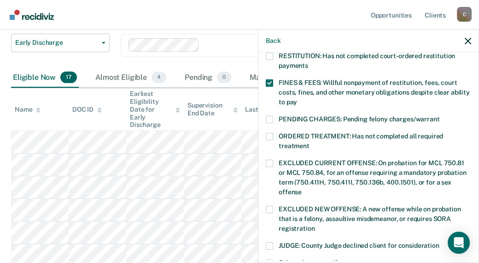
scroll to position [369, 0]
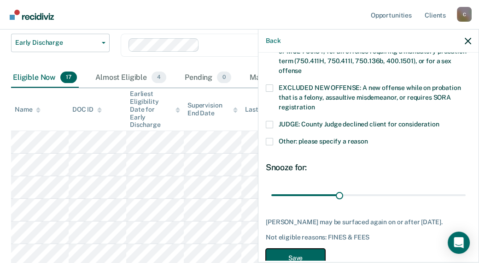
drag, startPoint x: 307, startPoint y: 246, endPoint x: 302, endPoint y: 242, distance: 6.4
click at [308, 248] on button "Save" at bounding box center [295, 257] width 59 height 19
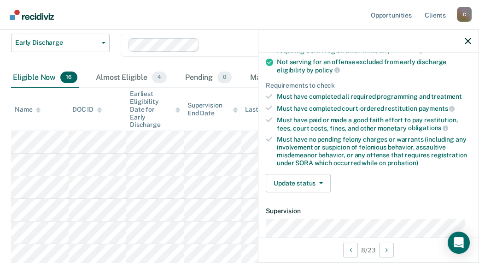
scroll to position [131, 0]
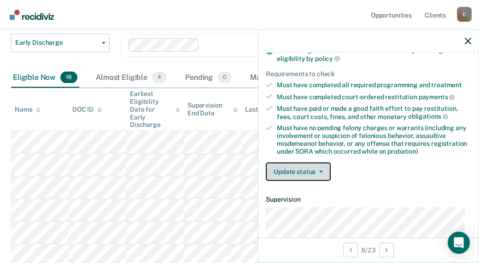
click at [314, 169] on button "Update status" at bounding box center [298, 171] width 65 height 18
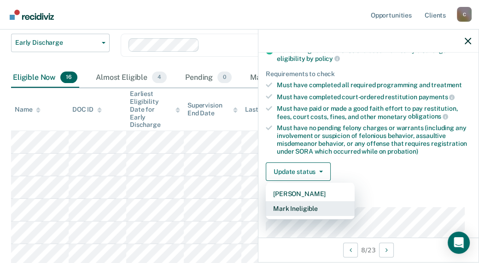
drag, startPoint x: 298, startPoint y: 206, endPoint x: 302, endPoint y: 203, distance: 5.3
click at [302, 203] on button "Mark Ineligible" at bounding box center [310, 208] width 89 height 15
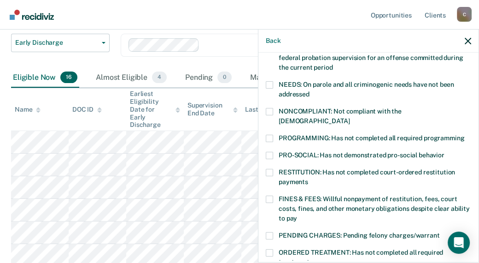
click at [271, 195] on span at bounding box center [269, 198] width 7 height 7
click at [297, 215] on input "FINES & FEES: Willful nonpayment of restitution, fees, court costs, fines, and …" at bounding box center [297, 215] width 0 height 0
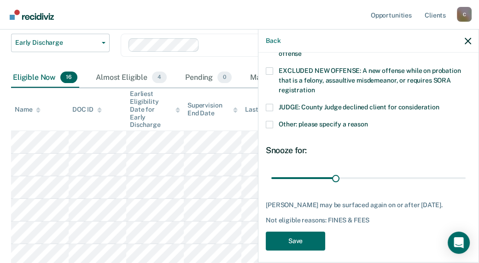
scroll to position [388, 0]
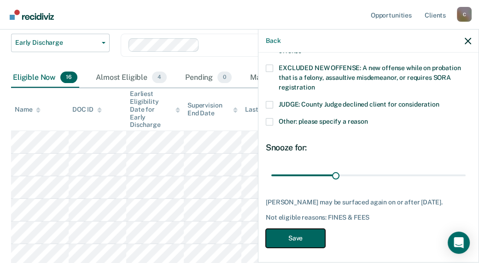
click at [292, 232] on button "Save" at bounding box center [295, 238] width 59 height 19
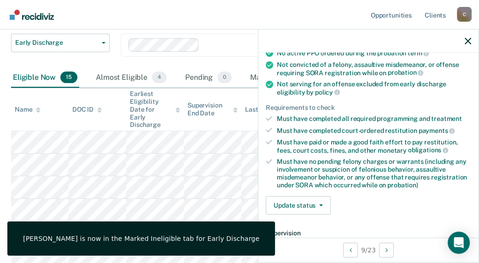
scroll to position [90, 0]
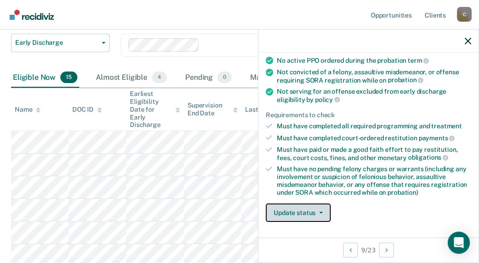
click at [300, 216] on button "Update status" at bounding box center [298, 212] width 65 height 18
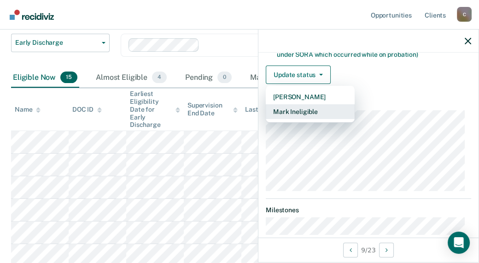
scroll to position [229, 0]
click at [306, 112] on button "Mark Ineligible" at bounding box center [310, 111] width 89 height 15
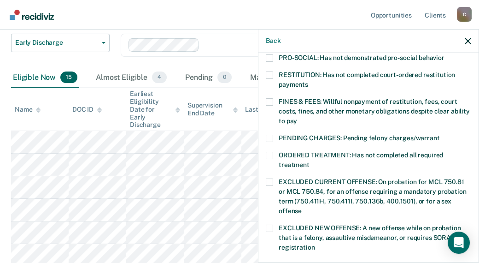
drag, startPoint x: 270, startPoint y: 93, endPoint x: 277, endPoint y: 94, distance: 7.5
click at [270, 98] on span at bounding box center [269, 101] width 7 height 7
click at [297, 118] on input "FINES & FEES: Willful nonpayment of restitution, fees, court costs, fines, and …" at bounding box center [297, 118] width 0 height 0
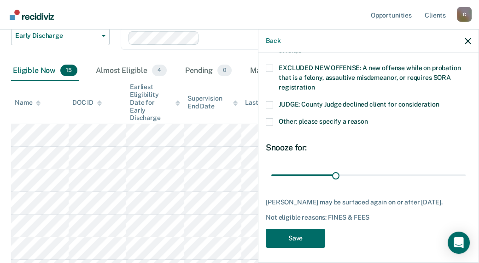
scroll to position [200, 0]
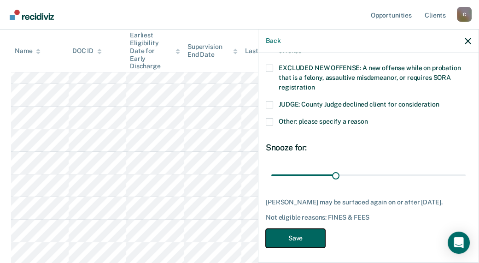
click at [285, 229] on button "Save" at bounding box center [295, 238] width 59 height 19
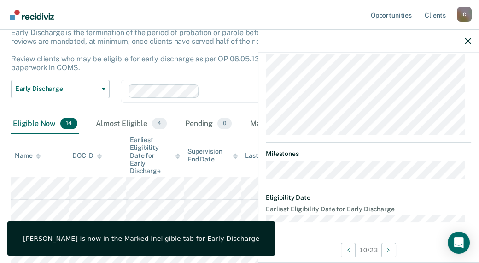
scroll to position [100, 0]
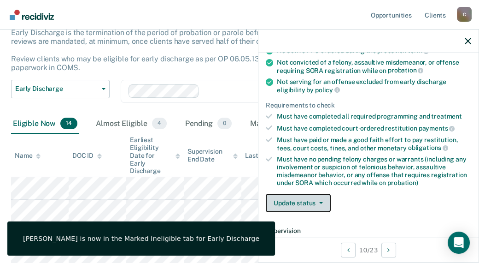
click at [295, 199] on button "Update status" at bounding box center [298, 203] width 65 height 18
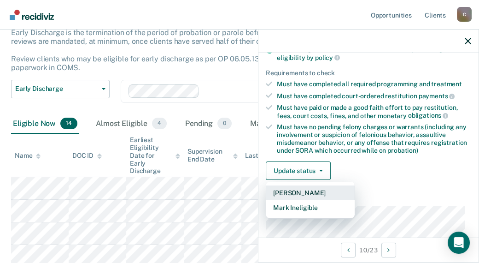
scroll to position [146, 0]
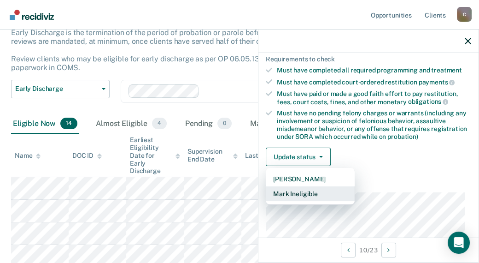
click at [291, 194] on button "Mark Ineligible" at bounding box center [310, 193] width 89 height 15
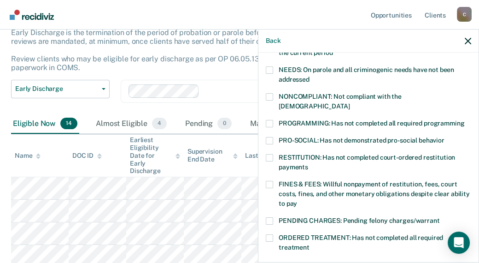
click at [271, 181] on span at bounding box center [269, 184] width 7 height 7
click at [297, 200] on input "FINES & FEES: Willful nonpayment of restitution, fees, court costs, fines, and …" at bounding box center [297, 200] width 0 height 0
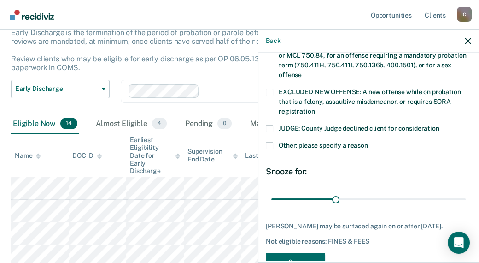
scroll to position [388, 0]
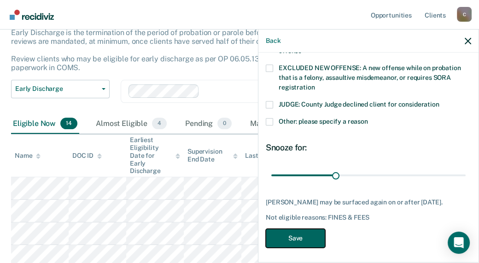
click at [298, 232] on button "Save" at bounding box center [295, 238] width 59 height 19
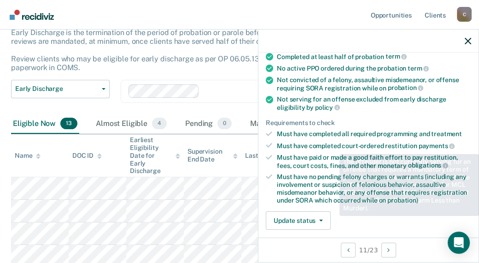
scroll to position [92, 0]
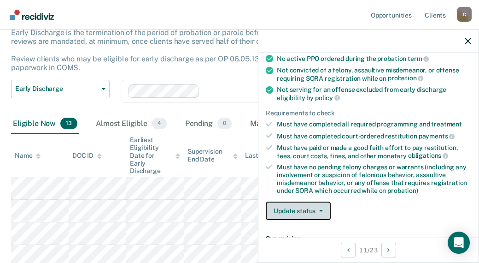
click at [291, 203] on button "Update status" at bounding box center [298, 210] width 65 height 18
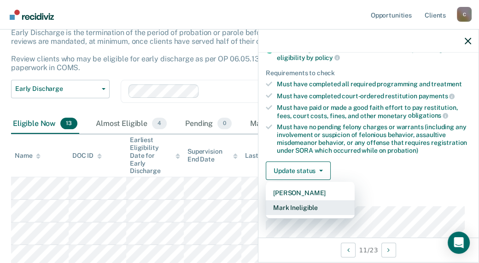
scroll to position [0, 0]
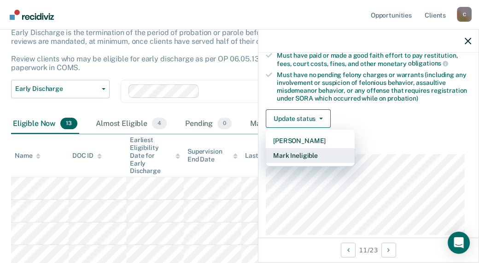
click at [287, 157] on button "Mark Ineligible" at bounding box center [310, 155] width 89 height 15
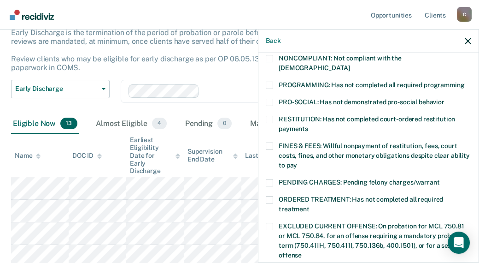
drag, startPoint x: 270, startPoint y: 137, endPoint x: 293, endPoint y: 144, distance: 24.6
click at [271, 142] on span at bounding box center [269, 145] width 7 height 7
click at [297, 162] on input "FINES & FEES: Willful nonpayment of restitution, fees, court costs, fines, and …" at bounding box center [297, 162] width 0 height 0
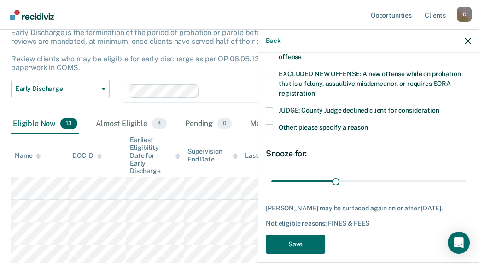
scroll to position [388, 0]
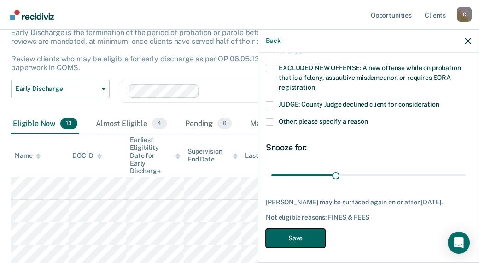
click at [279, 236] on button "Save" at bounding box center [295, 238] width 59 height 19
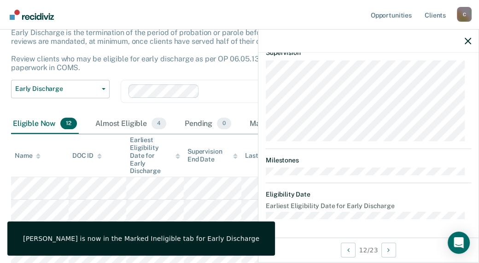
scroll to position [275, 0]
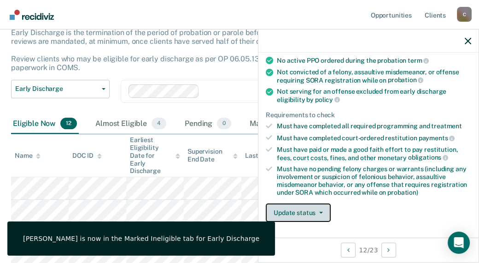
click at [292, 207] on button "Update status" at bounding box center [298, 212] width 65 height 18
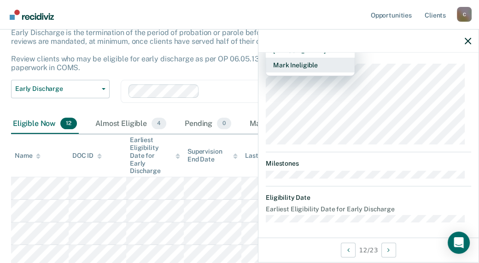
click at [308, 69] on button "Mark Ineligible" at bounding box center [310, 65] width 89 height 15
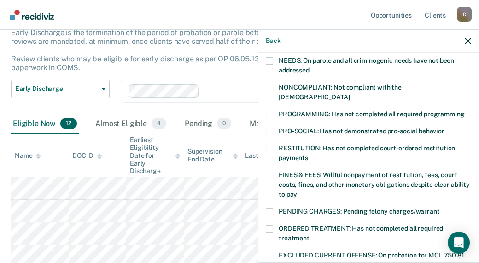
click at [269, 171] on span at bounding box center [269, 174] width 7 height 7
click at [297, 191] on input "FINES & FEES: Willful nonpayment of restitution, fees, court costs, fines, and …" at bounding box center [297, 191] width 0 height 0
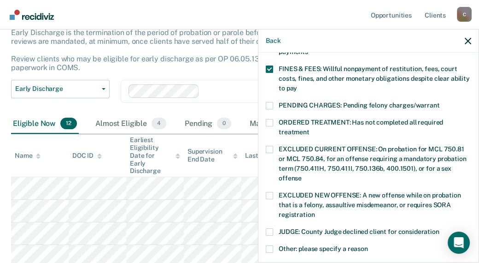
scroll to position [381, 0]
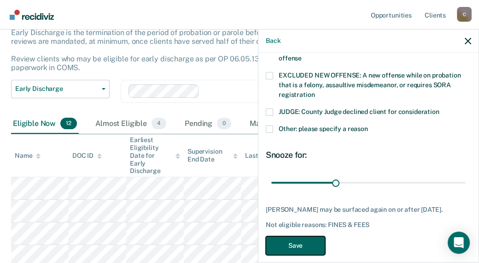
click at [293, 236] on button "Save" at bounding box center [295, 245] width 59 height 19
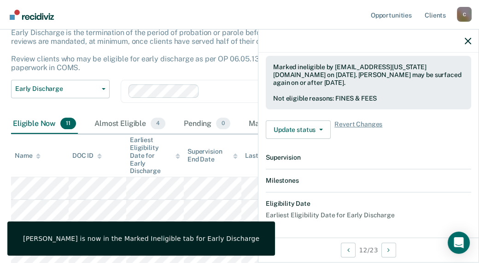
scroll to position [343, 0]
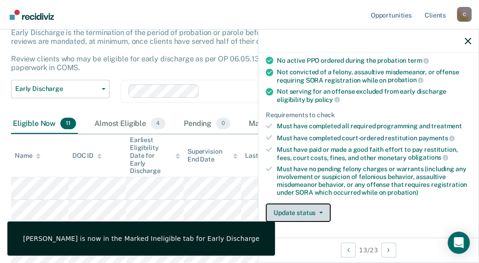
click at [290, 212] on button "Update status" at bounding box center [298, 212] width 65 height 18
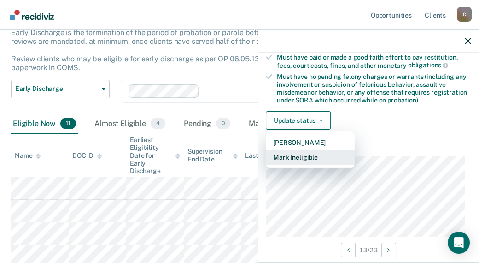
click at [296, 155] on button "Mark Ineligible" at bounding box center [310, 157] width 89 height 15
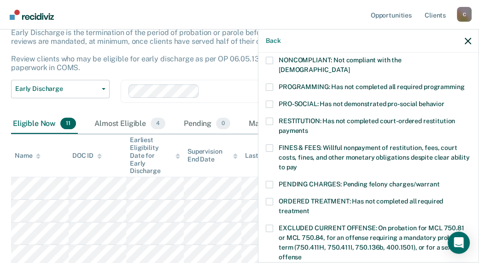
click at [276, 144] on label "FINES & FEES: Willful nonpayment of restitution, fees, court costs, fines, and …" at bounding box center [369, 158] width 206 height 29
click at [297, 164] on input "FINES & FEES: Willful nonpayment of restitution, fees, court costs, fines, and …" at bounding box center [297, 164] width 0 height 0
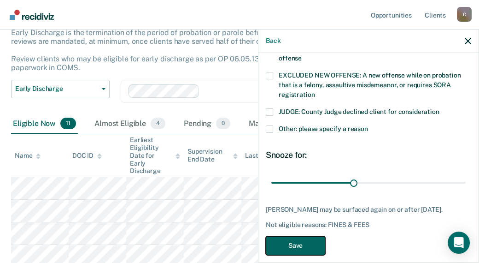
drag, startPoint x: 279, startPoint y: 235, endPoint x: 262, endPoint y: 233, distance: 16.8
click at [279, 236] on button "Save" at bounding box center [295, 245] width 59 height 19
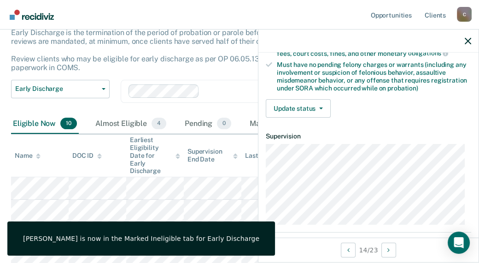
scroll to position [182, 0]
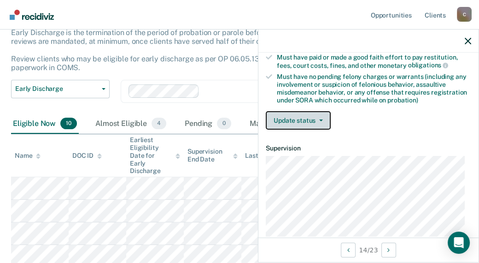
click at [302, 114] on button "Update status" at bounding box center [298, 120] width 65 height 18
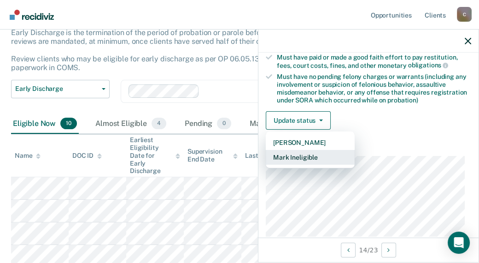
click at [288, 157] on button "Mark Ineligible" at bounding box center [310, 157] width 89 height 15
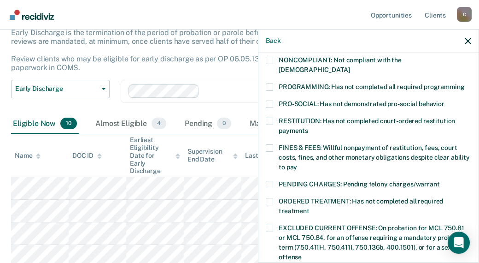
click at [268, 144] on span at bounding box center [269, 147] width 7 height 7
click at [297, 164] on input "FINES & FEES: Willful nonpayment of restitution, fees, court costs, fines, and …" at bounding box center [297, 164] width 0 height 0
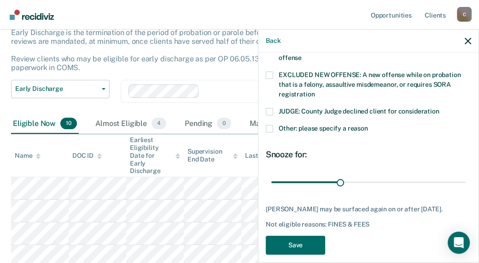
scroll to position [388, 0]
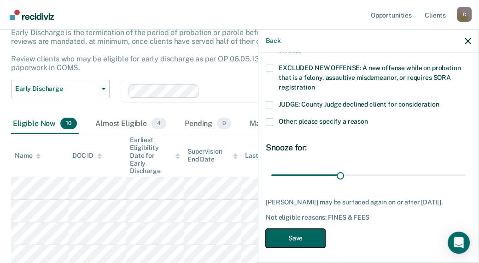
click at [305, 230] on button "Save" at bounding box center [295, 238] width 59 height 19
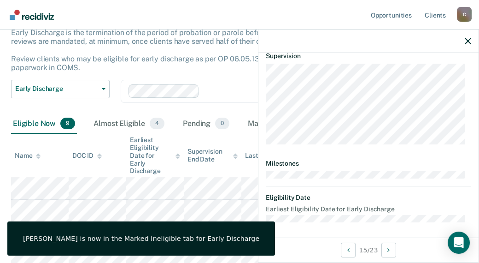
scroll to position [136, 0]
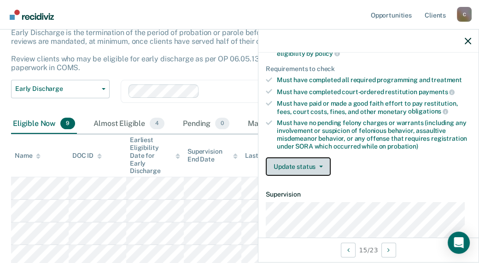
click at [301, 162] on button "Update status" at bounding box center [298, 166] width 65 height 18
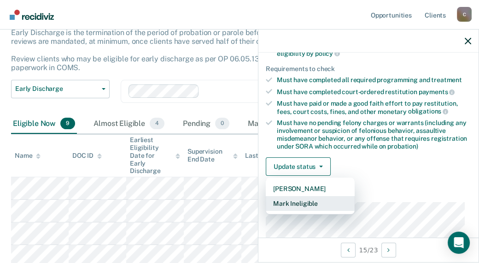
click at [312, 199] on button "Mark Ineligible" at bounding box center [310, 203] width 89 height 15
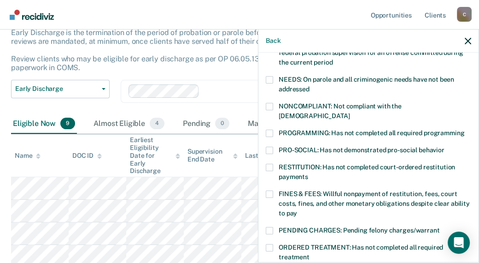
click at [273, 190] on label "FINES & FEES: Willful nonpayment of restitution, fees, court costs, fines, and …" at bounding box center [369, 204] width 206 height 29
click at [297, 210] on input "FINES & FEES: Willful nonpayment of restitution, fees, court costs, fines, and …" at bounding box center [297, 210] width 0 height 0
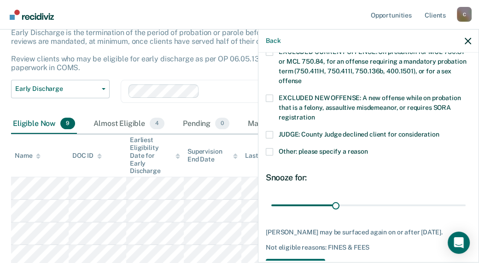
scroll to position [388, 0]
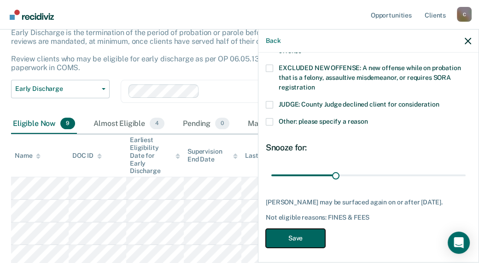
click at [289, 239] on button "Save" at bounding box center [295, 238] width 59 height 19
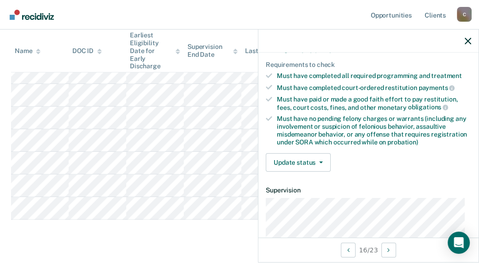
scroll to position [144, 0]
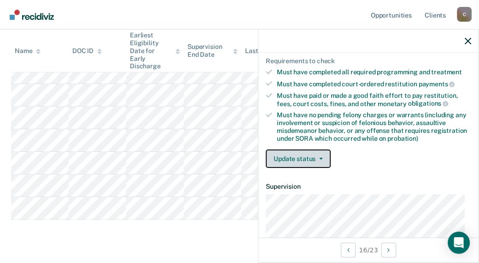
click at [302, 157] on button "Update status" at bounding box center [298, 158] width 65 height 18
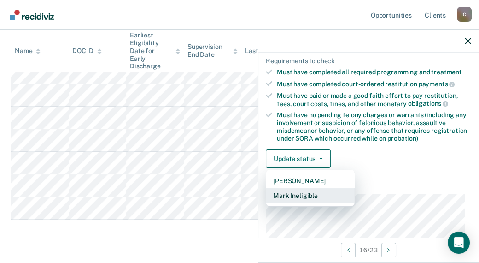
click at [289, 195] on button "Mark Ineligible" at bounding box center [310, 195] width 89 height 15
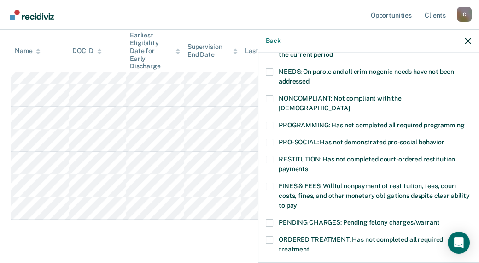
drag, startPoint x: 270, startPoint y: 174, endPoint x: 306, endPoint y: 178, distance: 36.2
click at [278, 182] on label "FINES & FEES: Willful nonpayment of restitution, fees, court costs, fines, and …" at bounding box center [369, 196] width 206 height 29
click at [297, 202] on input "FINES & FEES: Willful nonpayment of restitution, fees, court costs, fines, and …" at bounding box center [297, 202] width 0 height 0
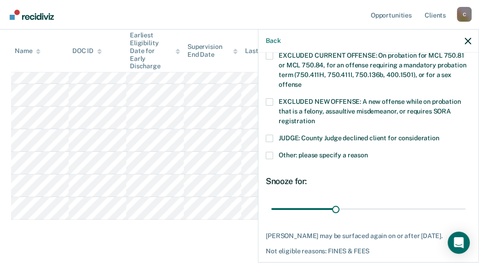
scroll to position [388, 0]
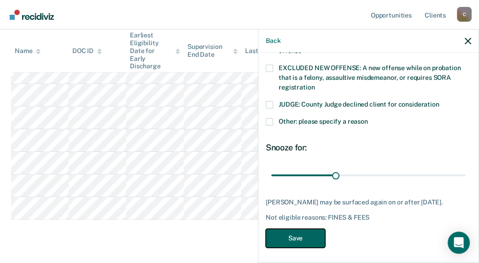
drag, startPoint x: 301, startPoint y: 237, endPoint x: 294, endPoint y: 235, distance: 8.0
click at [302, 237] on button "Save" at bounding box center [295, 238] width 59 height 19
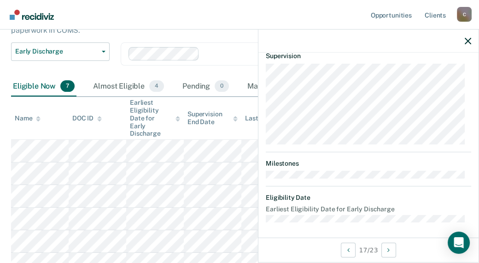
scroll to position [182, 0]
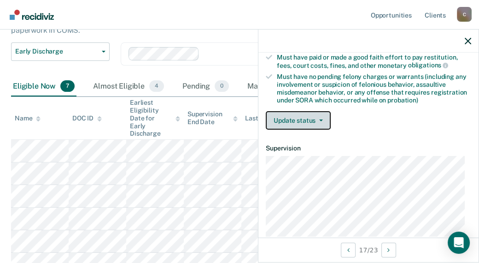
click at [286, 118] on button "Update status" at bounding box center [298, 120] width 65 height 18
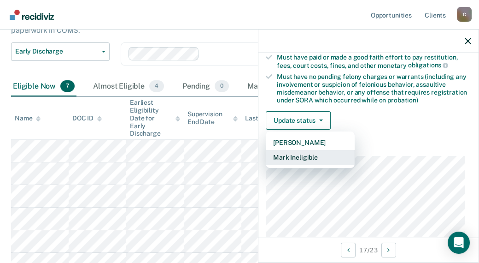
click at [290, 153] on button "Mark Ineligible" at bounding box center [310, 157] width 89 height 15
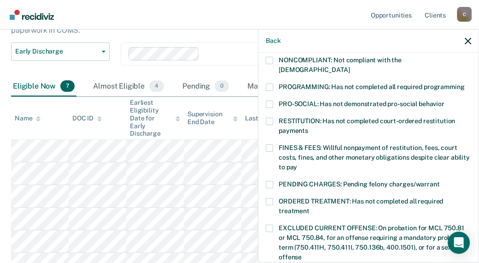
click at [272, 144] on span at bounding box center [269, 147] width 7 height 7
click at [297, 164] on input "FINES & FEES: Willful nonpayment of restitution, fees, court costs, fines, and …" at bounding box center [297, 164] width 0 height 0
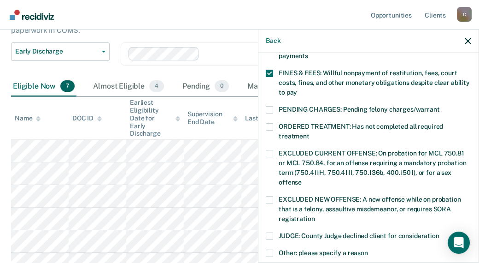
scroll to position [388, 0]
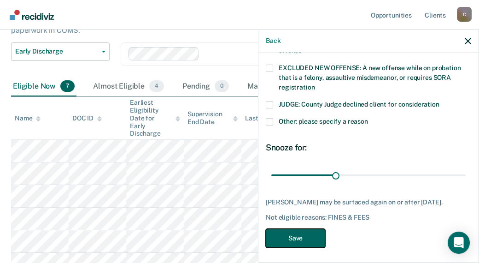
drag, startPoint x: 288, startPoint y: 236, endPoint x: 265, endPoint y: 226, distance: 25.0
click at [289, 232] on button "Save" at bounding box center [295, 238] width 59 height 19
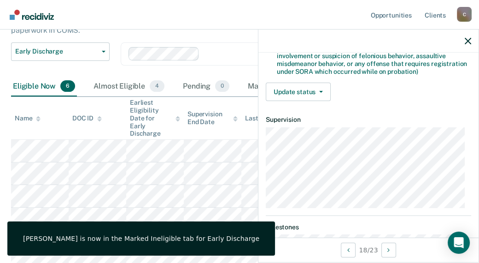
scroll to position [90, 0]
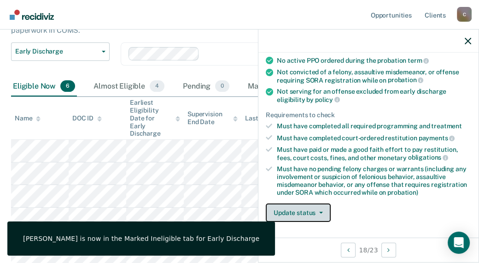
drag, startPoint x: 297, startPoint y: 214, endPoint x: 296, endPoint y: 202, distance: 12.0
click at [298, 212] on button "Update status" at bounding box center [298, 212] width 65 height 18
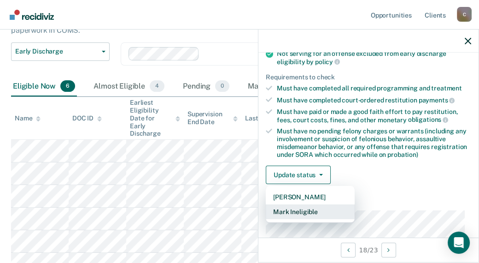
scroll to position [182, 0]
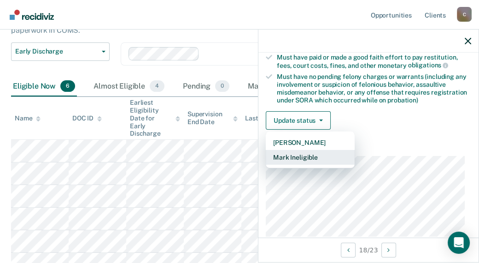
click at [294, 162] on button "Mark Ineligible" at bounding box center [310, 157] width 89 height 15
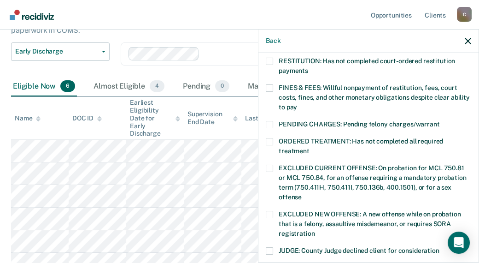
scroll to position [229, 0]
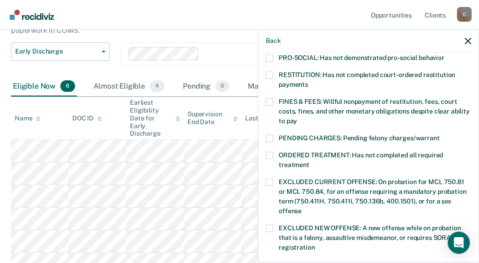
drag, startPoint x: 270, startPoint y: 91, endPoint x: 282, endPoint y: 95, distance: 12.8
click at [270, 98] on span at bounding box center [269, 101] width 7 height 7
click at [297, 118] on input "FINES & FEES: Willful nonpayment of restitution, fees, court costs, fines, and …" at bounding box center [297, 118] width 0 height 0
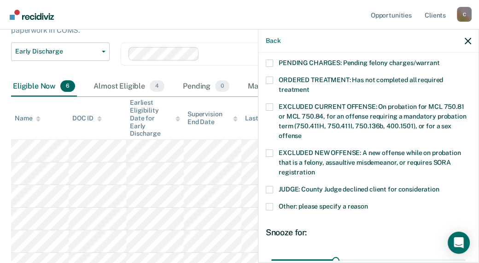
scroll to position [381, 0]
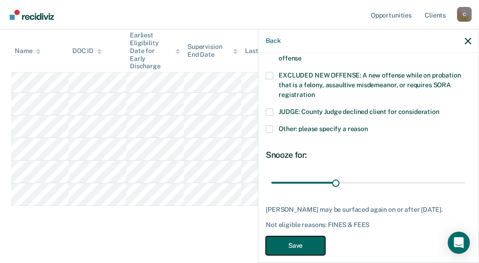
click at [277, 237] on button "Save" at bounding box center [295, 245] width 59 height 19
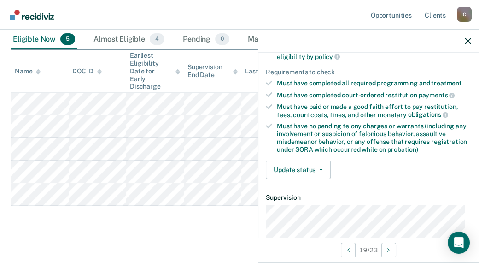
scroll to position [90, 0]
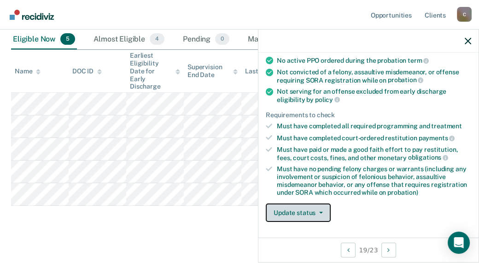
click at [282, 214] on button "Update status" at bounding box center [298, 212] width 65 height 18
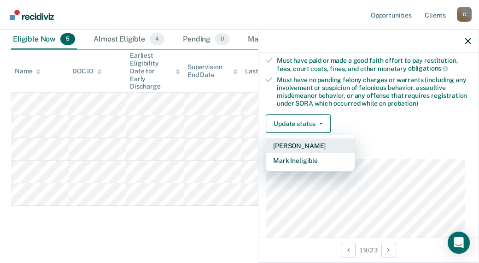
scroll to position [182, 0]
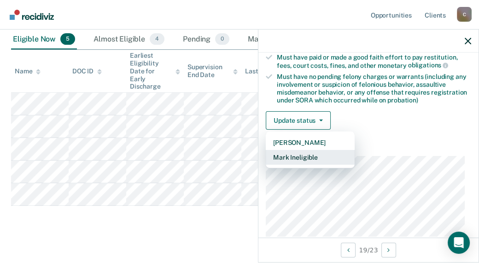
click at [302, 159] on button "Mark Ineligible" at bounding box center [310, 157] width 89 height 15
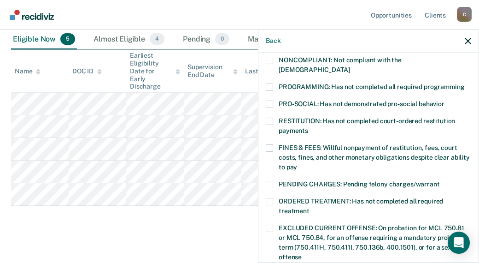
click at [265, 136] on div "AB Which of the following requirements has [PERSON_NAME] not met? [MEDICAL_DATA…" at bounding box center [369, 157] width 220 height 208
click at [267, 144] on span at bounding box center [269, 147] width 7 height 7
click at [297, 164] on input "FINES & FEES: Willful nonpayment of restitution, fees, court costs, fines, and …" at bounding box center [297, 164] width 0 height 0
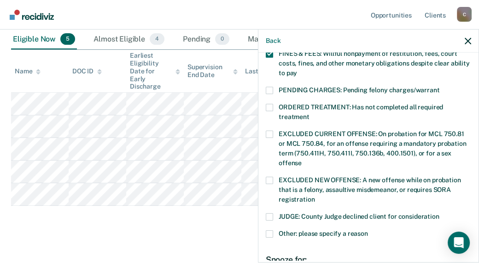
scroll to position [388, 0]
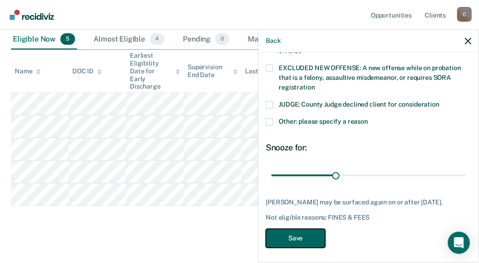
click at [309, 236] on button "Save" at bounding box center [295, 238] width 59 height 19
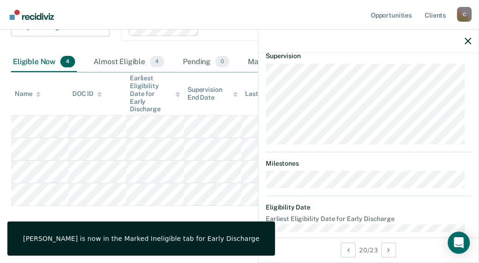
scroll to position [90, 0]
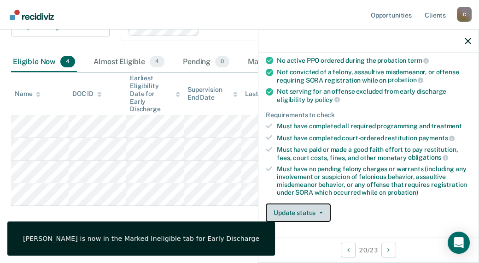
click at [292, 208] on button "Update status" at bounding box center [298, 212] width 65 height 18
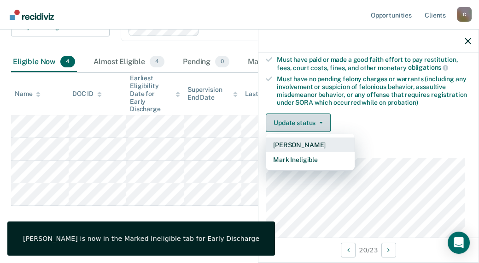
scroll to position [182, 0]
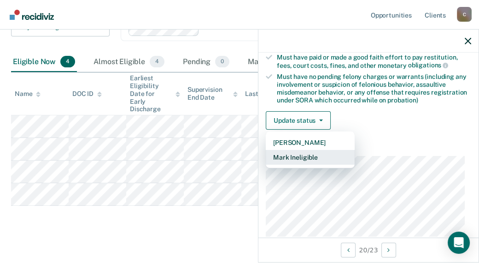
click at [297, 157] on button "Mark Ineligible" at bounding box center [310, 157] width 89 height 15
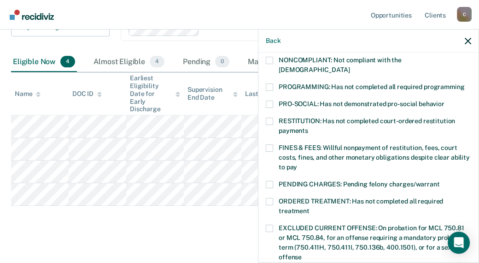
click at [272, 144] on span at bounding box center [269, 147] width 7 height 7
click at [297, 164] on input "FINES & FEES: Willful nonpayment of restitution, fees, court costs, fines, and …" at bounding box center [297, 164] width 0 height 0
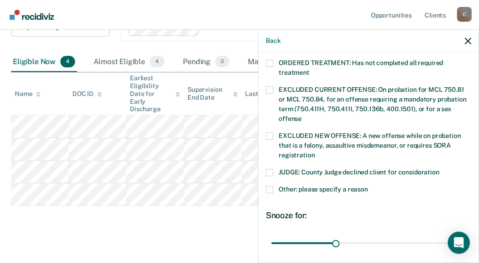
scroll to position [388, 0]
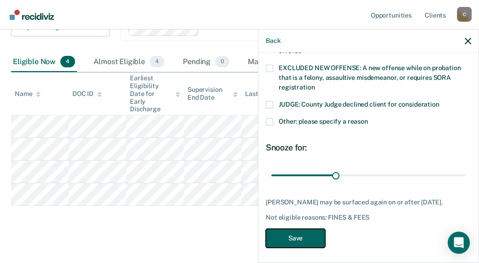
click at [273, 238] on button "Save" at bounding box center [295, 238] width 59 height 19
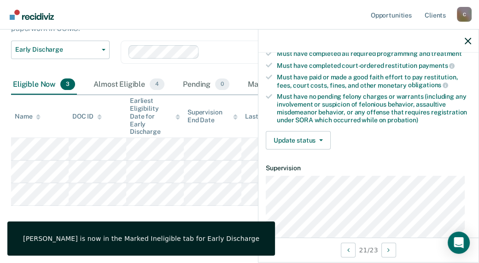
scroll to position [146, 0]
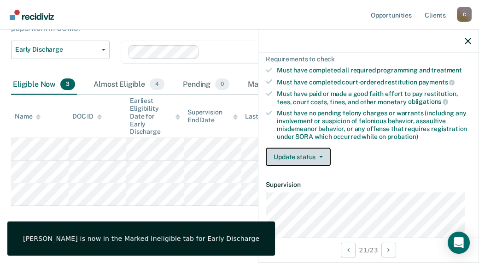
click at [302, 155] on button "Update status" at bounding box center [298, 156] width 65 height 18
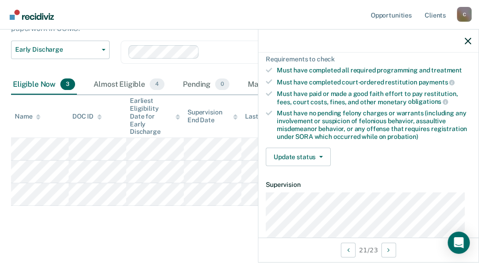
click at [306, 199] on article "CB Early Discharge Eligible Validated by data from COMS Completed at least half…" at bounding box center [369, 139] width 206 height 443
click at [308, 159] on button "Update status" at bounding box center [298, 156] width 65 height 18
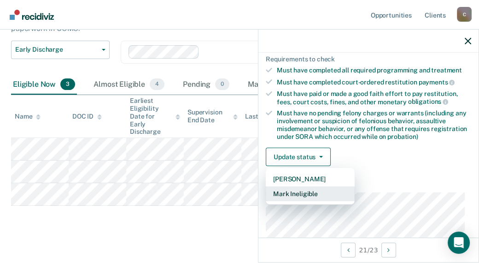
click at [303, 193] on button "Mark Ineligible" at bounding box center [310, 193] width 89 height 15
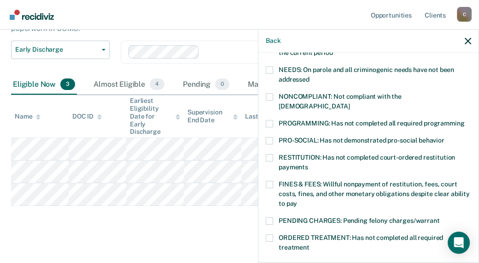
drag, startPoint x: 266, startPoint y: 176, endPoint x: 317, endPoint y: 171, distance: 51.0
click at [268, 181] on span at bounding box center [269, 184] width 7 height 7
click at [297, 200] on input "FINES & FEES: Willful nonpayment of restitution, fees, court costs, fines, and …" at bounding box center [297, 200] width 0 height 0
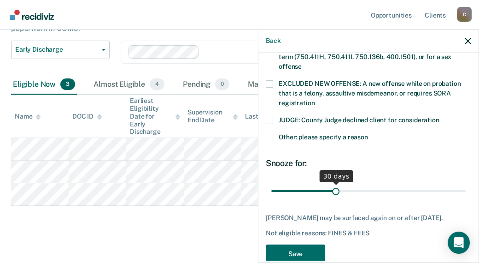
scroll to position [377, 0]
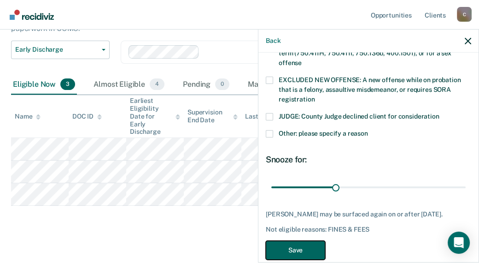
click at [303, 247] on button "Save" at bounding box center [295, 250] width 59 height 19
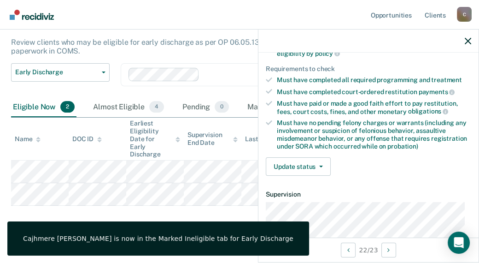
scroll to position [138, 0]
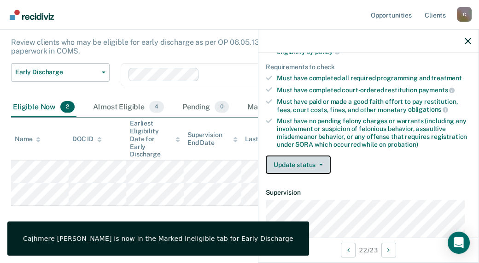
click at [299, 161] on button "Update status" at bounding box center [298, 164] width 65 height 18
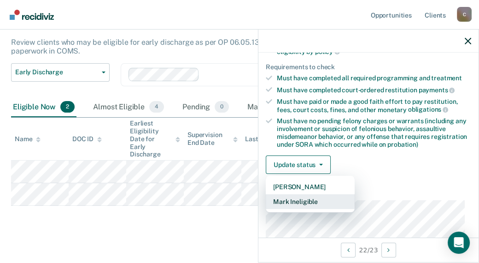
drag, startPoint x: 289, startPoint y: 201, endPoint x: 290, endPoint y: 208, distance: 6.9
click at [290, 208] on div "[PERSON_NAME] Mark Ineligible" at bounding box center [310, 194] width 89 height 37
click at [289, 200] on button "Mark Ineligible" at bounding box center [310, 201] width 89 height 15
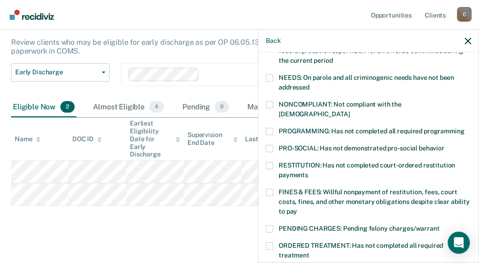
click at [269, 188] on span at bounding box center [269, 191] width 7 height 7
click at [297, 208] on input "FINES & FEES: Willful nonpayment of restitution, fees, court costs, fines, and …" at bounding box center [297, 208] width 0 height 0
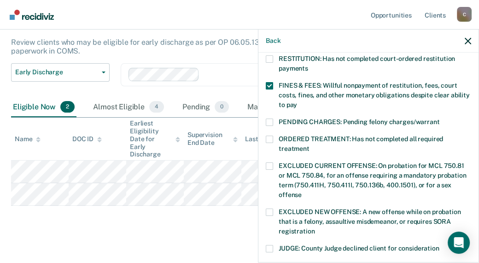
scroll to position [369, 0]
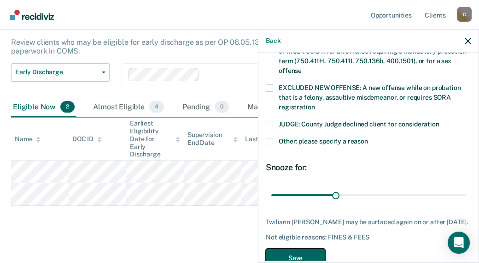
click at [291, 248] on button "Save" at bounding box center [295, 257] width 59 height 19
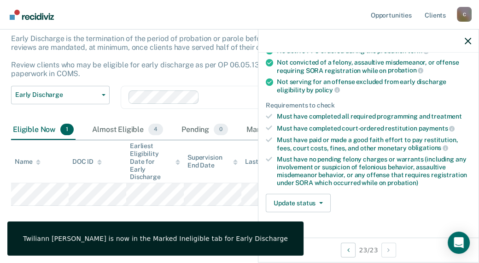
scroll to position [146, 0]
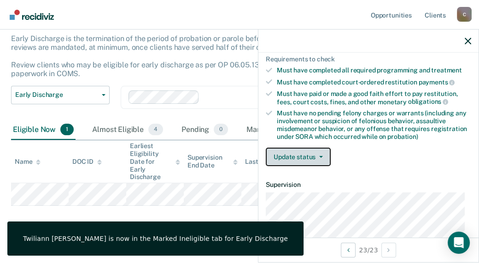
click at [314, 152] on button "Update status" at bounding box center [298, 156] width 65 height 18
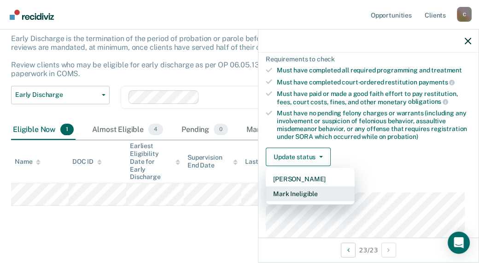
click at [300, 188] on button "Mark Ineligible" at bounding box center [310, 193] width 89 height 15
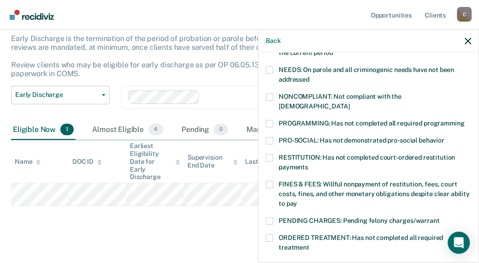
drag, startPoint x: 272, startPoint y: 173, endPoint x: 300, endPoint y: 162, distance: 29.6
click at [274, 181] on label "FINES & FEES: Willful nonpayment of restitution, fees, court costs, fines, and …" at bounding box center [369, 195] width 206 height 29
click at [297, 200] on input "FINES & FEES: Willful nonpayment of restitution, fees, court costs, fines, and …" at bounding box center [297, 200] width 0 height 0
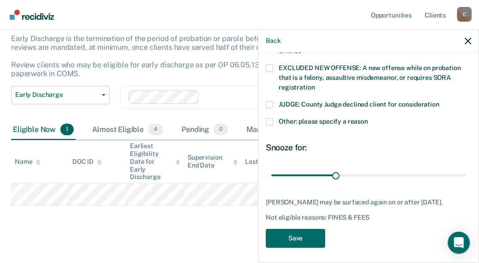
scroll to position [388, 0]
drag, startPoint x: 287, startPoint y: 235, endPoint x: 289, endPoint y: 228, distance: 8.2
click at [288, 234] on button "Save" at bounding box center [295, 238] width 59 height 19
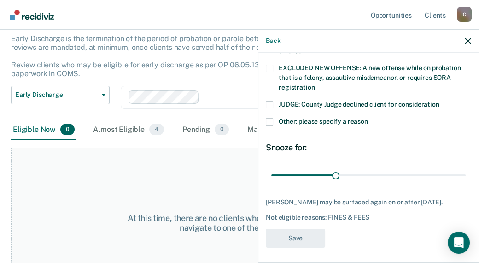
scroll to position [353, 0]
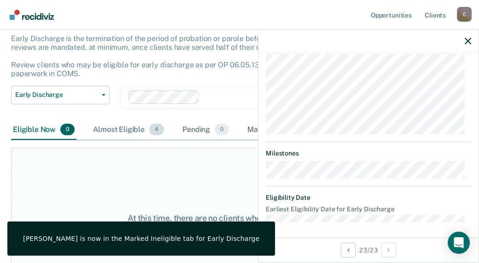
click at [157, 129] on span "4" at bounding box center [156, 130] width 15 height 12
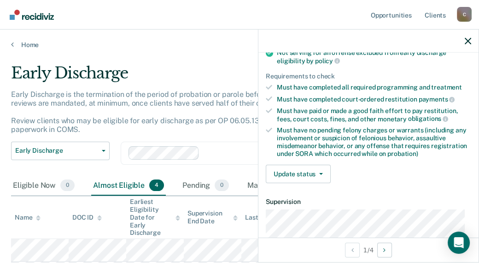
scroll to position [128, 0]
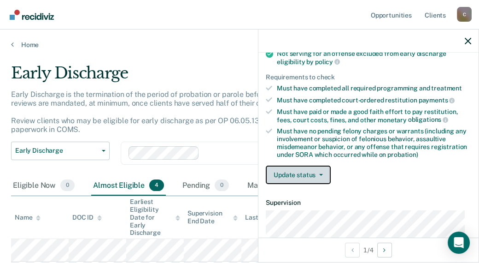
click at [312, 173] on button "Update status" at bounding box center [298, 174] width 65 height 18
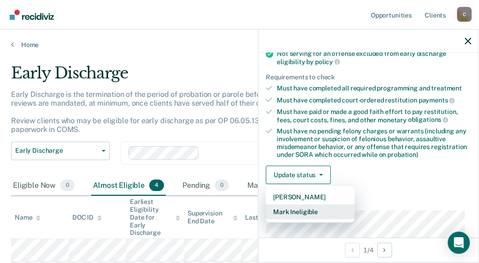
click at [301, 206] on button "Mark Ineligible" at bounding box center [310, 211] width 89 height 15
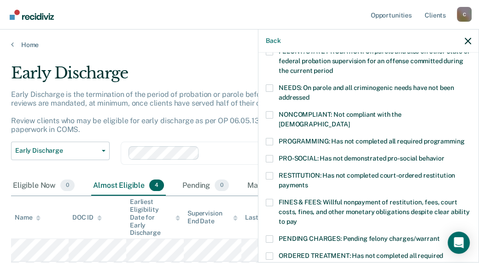
drag, startPoint x: 272, startPoint y: 190, endPoint x: 335, endPoint y: 175, distance: 64.4
click at [273, 199] on label "FINES & FEES: Willful nonpayment of restitution, fees, court costs, fines, and …" at bounding box center [369, 213] width 206 height 29
click at [297, 218] on input "FINES & FEES: Willful nonpayment of restitution, fees, court costs, fines, and …" at bounding box center [297, 218] width 0 height 0
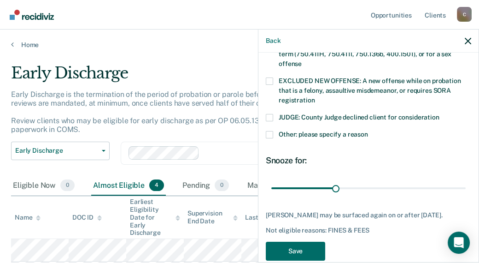
scroll to position [388, 0]
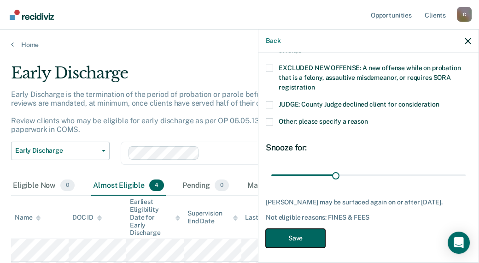
click at [321, 229] on button "Save" at bounding box center [295, 238] width 59 height 19
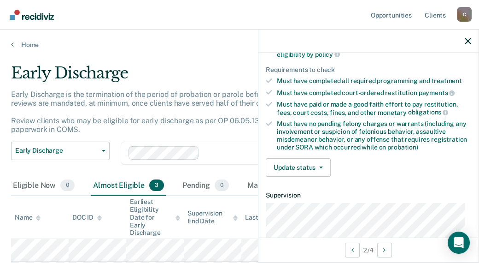
scroll to position [90, 0]
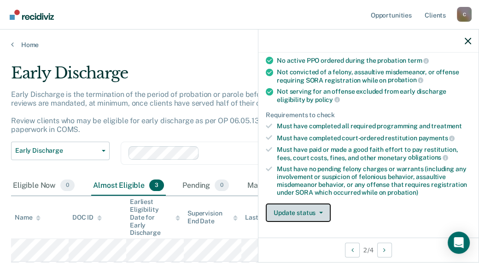
click at [297, 216] on button "Update status" at bounding box center [298, 212] width 65 height 18
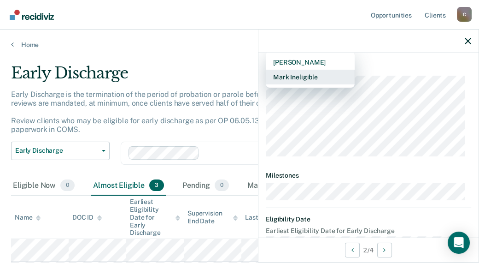
click at [290, 78] on button "Mark Ineligible" at bounding box center [310, 77] width 89 height 15
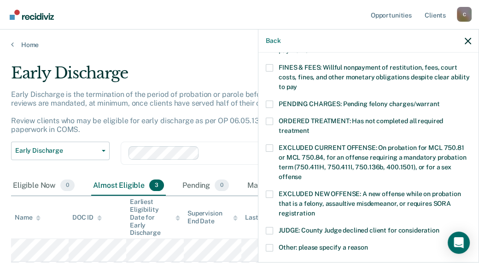
scroll to position [155, 0]
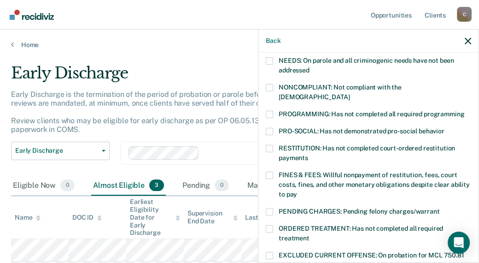
click at [271, 171] on span at bounding box center [269, 174] width 7 height 7
click at [297, 191] on input "FINES & FEES: Willful nonpayment of restitution, fees, court costs, fines, and …" at bounding box center [297, 191] width 0 height 0
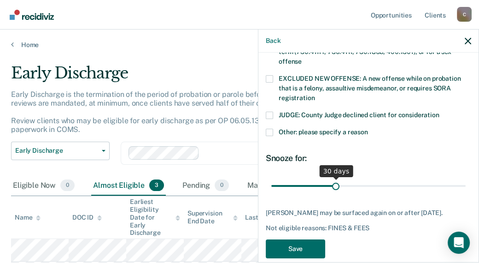
scroll to position [388, 0]
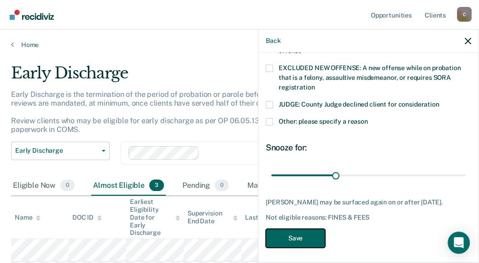
drag, startPoint x: 298, startPoint y: 238, endPoint x: 296, endPoint y: 216, distance: 22.2
click at [299, 232] on button "Save" at bounding box center [295, 238] width 59 height 19
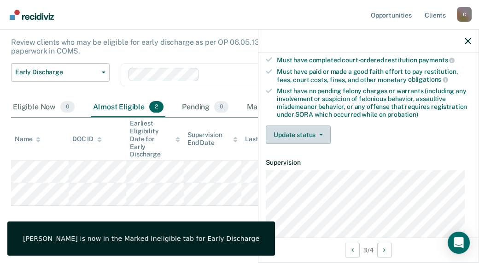
scroll to position [146, 0]
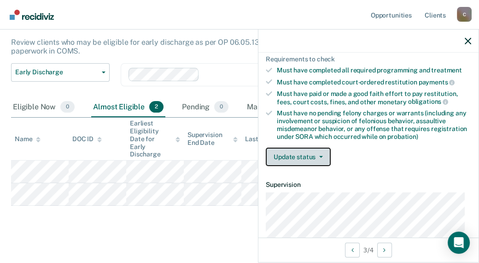
click at [303, 156] on button "Update status" at bounding box center [298, 156] width 65 height 18
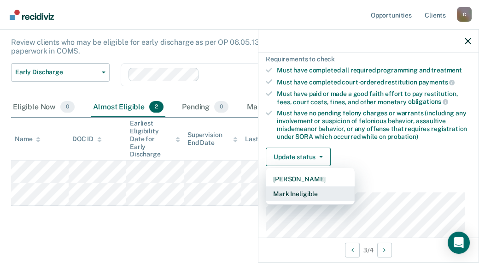
click at [314, 186] on button "Mark Ineligible" at bounding box center [310, 193] width 89 height 15
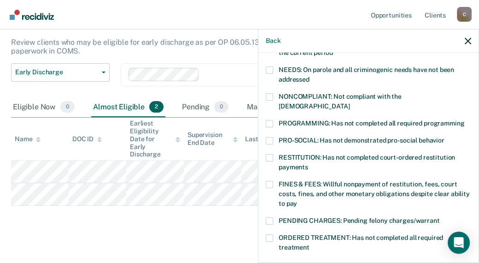
drag, startPoint x: 271, startPoint y: 171, endPoint x: 293, endPoint y: 161, distance: 24.3
click at [273, 181] on label "FINES & FEES: Willful nonpayment of restitution, fees, court costs, fines, and …" at bounding box center [369, 195] width 206 height 29
click at [297, 200] on input "FINES & FEES: Willful nonpayment of restitution, fees, court costs, fines, and …" at bounding box center [297, 200] width 0 height 0
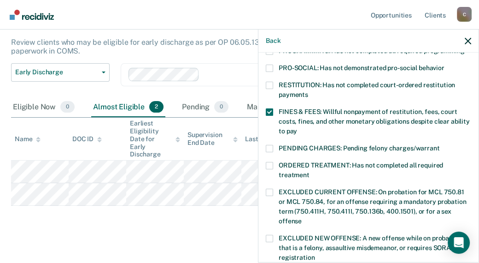
scroll to position [388, 0]
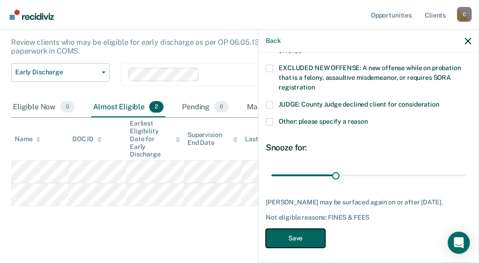
drag, startPoint x: 291, startPoint y: 237, endPoint x: 285, endPoint y: 227, distance: 12.2
click at [290, 234] on button "Save" at bounding box center [295, 238] width 59 height 19
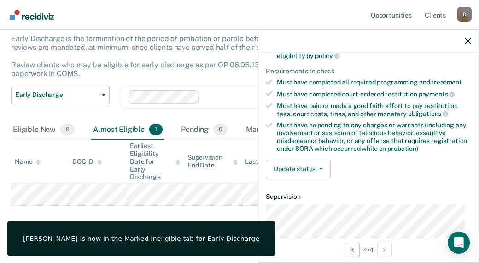
scroll to position [146, 0]
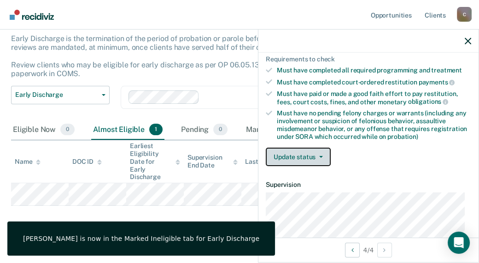
click at [318, 159] on button "Update status" at bounding box center [298, 156] width 65 height 18
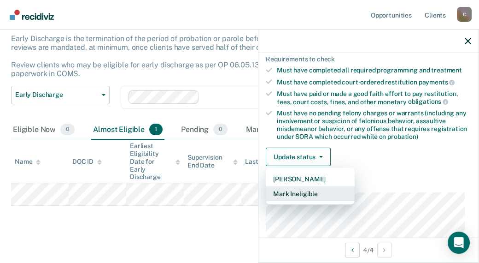
click at [295, 189] on button "Mark Ineligible" at bounding box center [310, 193] width 89 height 15
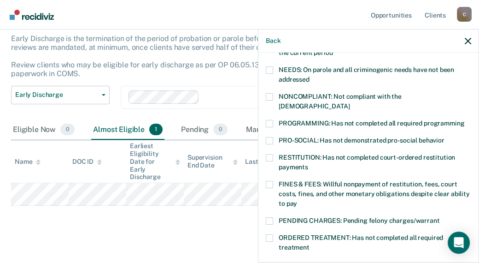
drag, startPoint x: 268, startPoint y: 175, endPoint x: 273, endPoint y: 171, distance: 6.9
click at [269, 181] on span at bounding box center [269, 184] width 7 height 7
click at [297, 200] on input "FINES & FEES: Willful nonpayment of restitution, fees, court costs, fines, and …" at bounding box center [297, 200] width 0 height 0
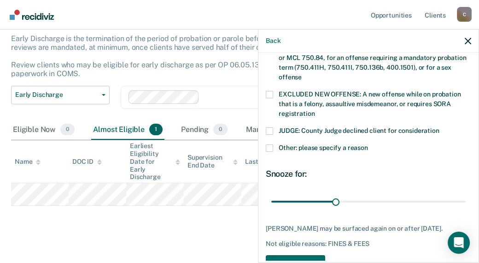
scroll to position [377, 0]
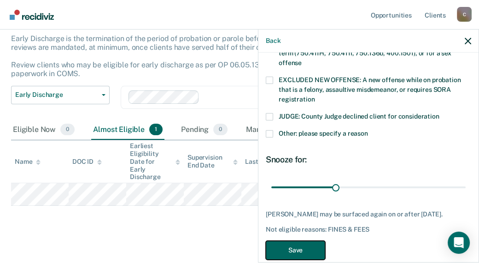
click at [297, 241] on button "Save" at bounding box center [295, 250] width 59 height 19
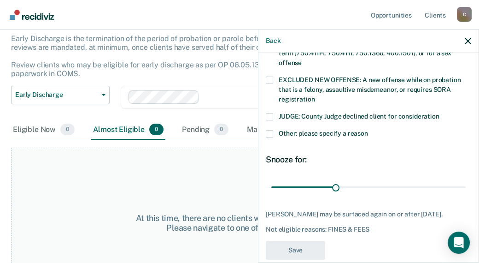
scroll to position [353, 0]
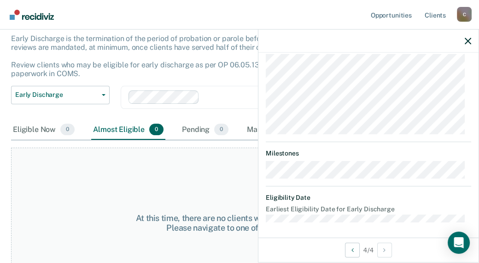
click at [472, 41] on div at bounding box center [369, 40] width 220 height 23
click at [469, 41] on icon "button" at bounding box center [468, 41] width 6 height 6
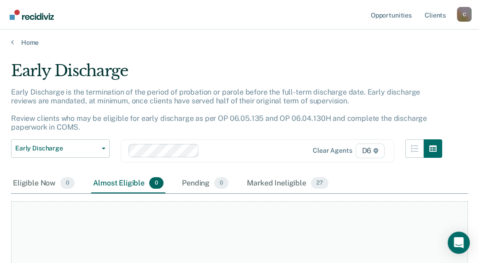
scroll to position [0, 0]
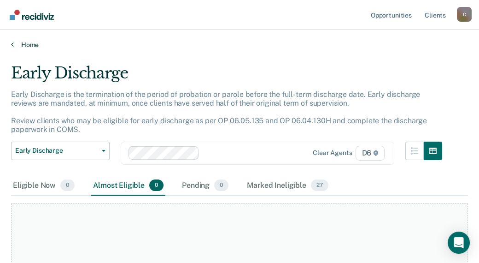
click at [30, 47] on link "Home" at bounding box center [239, 45] width 457 height 8
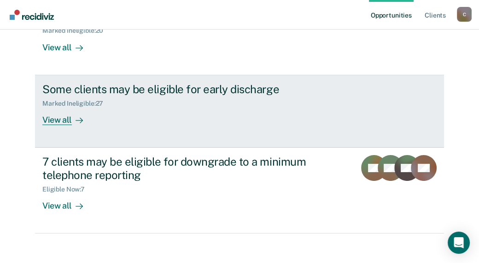
scroll to position [142, 0]
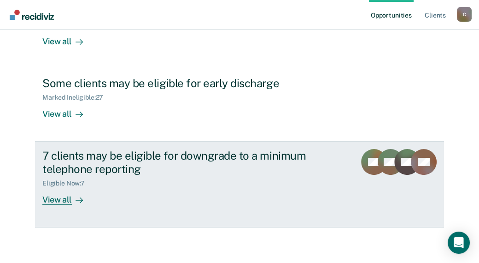
click at [57, 200] on div "View all" at bounding box center [68, 196] width 52 height 18
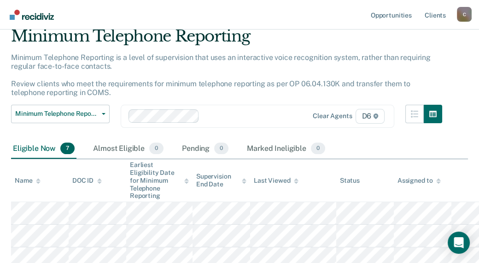
scroll to position [92, 0]
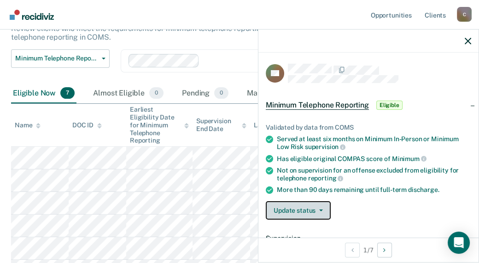
click at [326, 211] on button "Update status" at bounding box center [298, 210] width 65 height 18
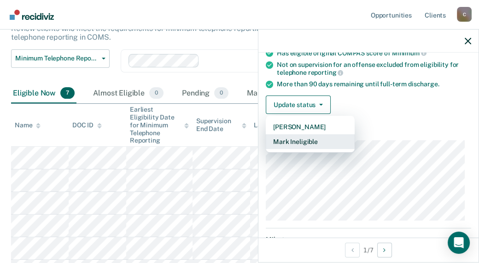
scroll to position [138, 0]
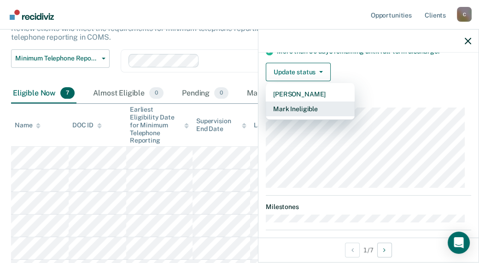
click at [302, 106] on button "Mark Ineligible" at bounding box center [310, 108] width 89 height 15
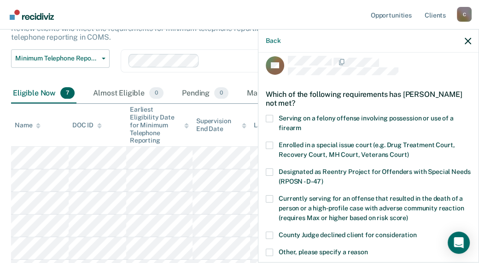
scroll to position [0, 0]
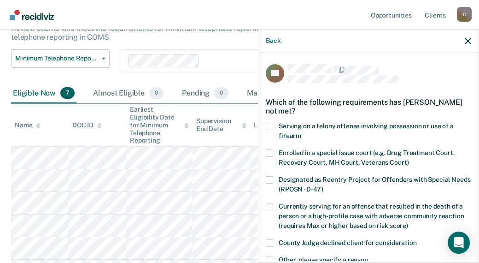
click at [267, 257] on span at bounding box center [269, 259] width 7 height 7
click at [368, 256] on input "Other, please specify a reason" at bounding box center [368, 256] width 0 height 0
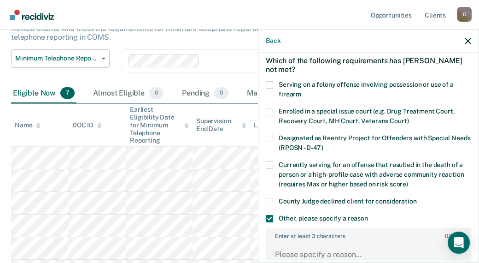
scroll to position [184, 0]
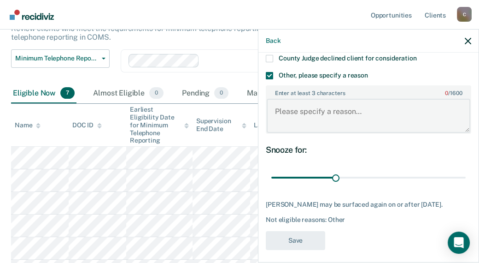
click at [297, 121] on textarea "Enter at least 3 characters 0 / 1600" at bounding box center [369, 116] width 204 height 34
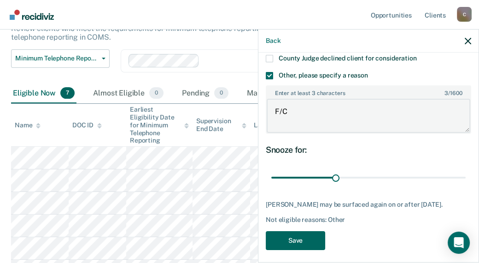
type textarea "F/C"
click at [296, 239] on button "Save" at bounding box center [295, 240] width 59 height 19
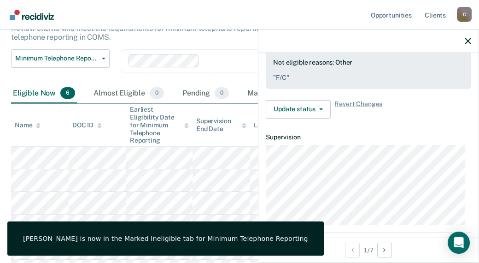
scroll to position [101, 0]
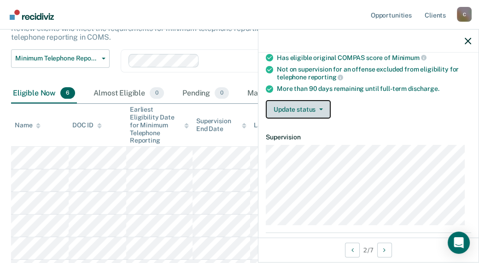
click at [290, 108] on button "Update status" at bounding box center [298, 109] width 65 height 18
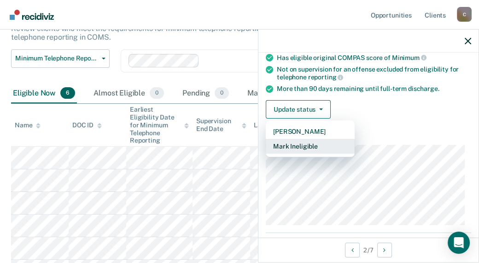
click at [283, 144] on button "Mark Ineligible" at bounding box center [310, 146] width 89 height 15
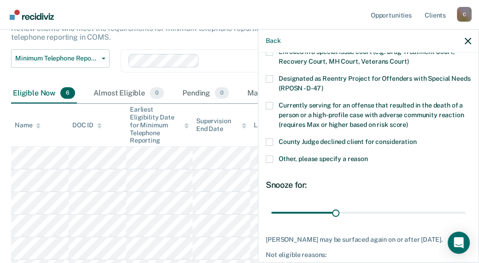
click at [269, 158] on span at bounding box center [269, 158] width 7 height 7
click at [368, 155] on input "Other, please specify a reason" at bounding box center [368, 155] width 0 height 0
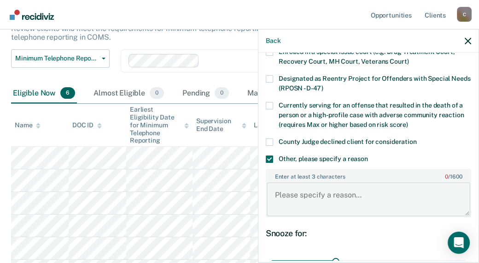
click at [296, 192] on textarea "Enter at least 3 characters 0 / 1600" at bounding box center [369, 199] width 204 height 34
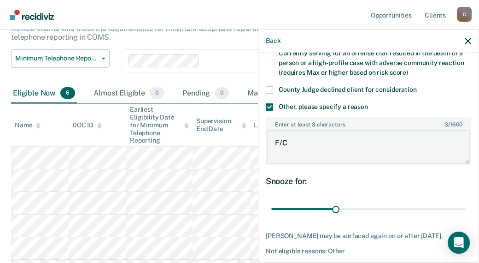
scroll to position [188, 0]
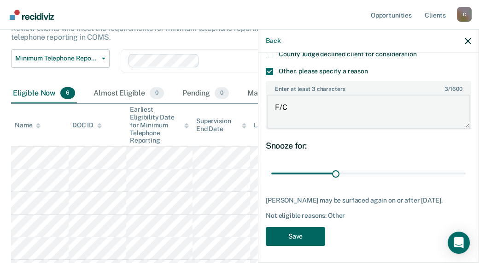
type textarea "F/C"
click at [293, 235] on button "Save" at bounding box center [295, 236] width 59 height 19
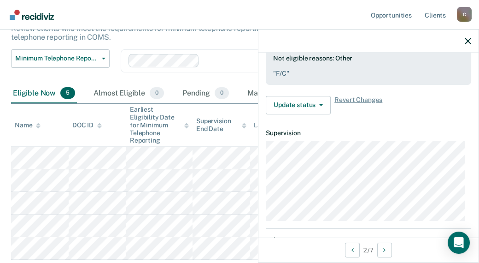
scroll to position [106, 0]
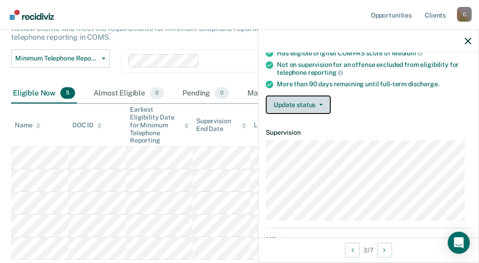
click at [320, 105] on button "Update status" at bounding box center [298, 104] width 65 height 18
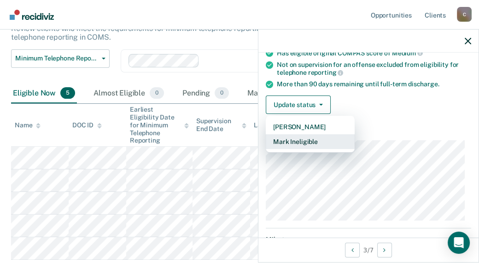
click at [319, 141] on button "Mark Ineligible" at bounding box center [310, 141] width 89 height 15
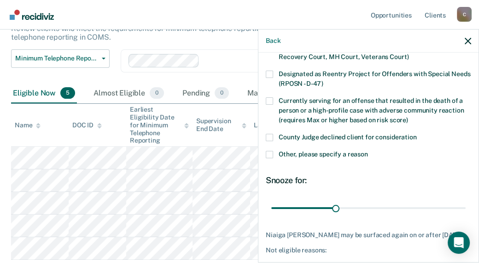
scroll to position [148, 0]
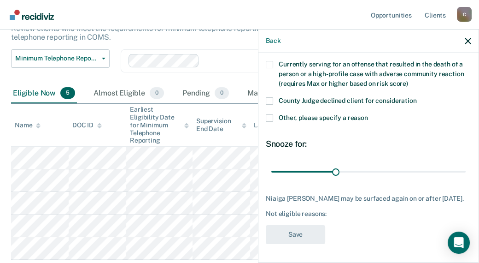
click at [269, 114] on span at bounding box center [269, 117] width 7 height 7
click at [368, 114] on input "Other, please specify a reason" at bounding box center [368, 114] width 0 height 0
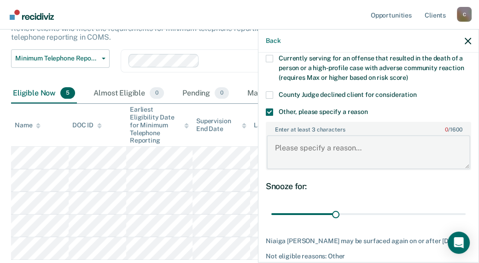
click at [330, 148] on textarea "Enter at least 3 characters 0 / 1600" at bounding box center [369, 152] width 204 height 34
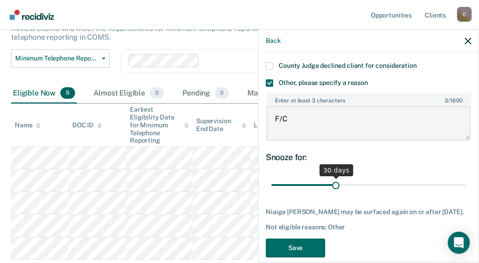
scroll to position [196, 0]
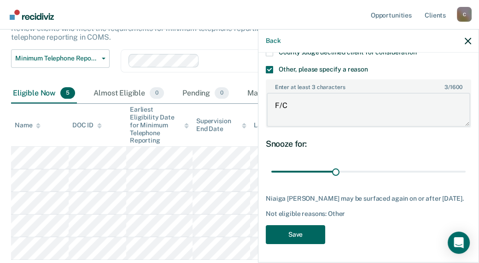
type textarea "F/C"
click at [302, 235] on button "Save" at bounding box center [295, 234] width 59 height 19
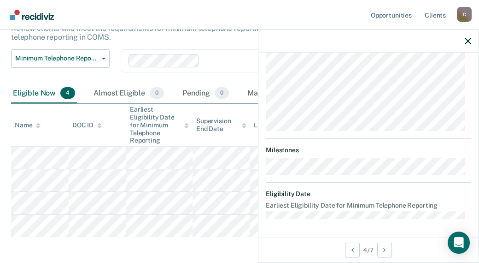
scroll to position [113, 0]
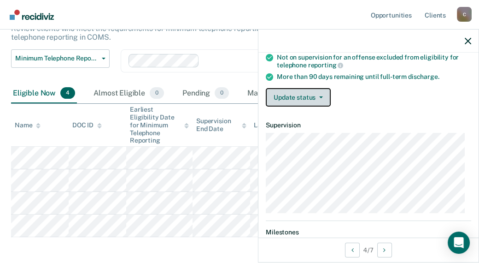
click at [319, 97] on button "Update status" at bounding box center [298, 97] width 65 height 18
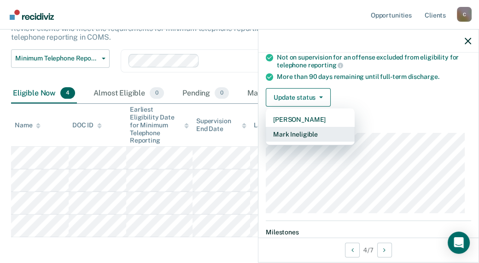
click at [298, 135] on button "Mark Ineligible" at bounding box center [310, 134] width 89 height 15
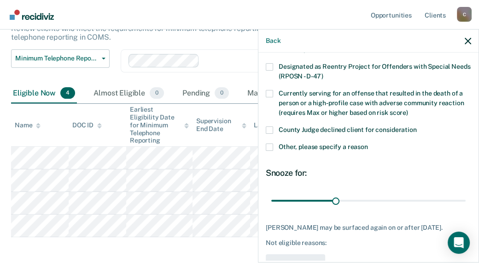
click at [270, 147] on span at bounding box center [269, 146] width 7 height 7
click at [368, 143] on input "Other, please specify a reason" at bounding box center [368, 143] width 0 height 0
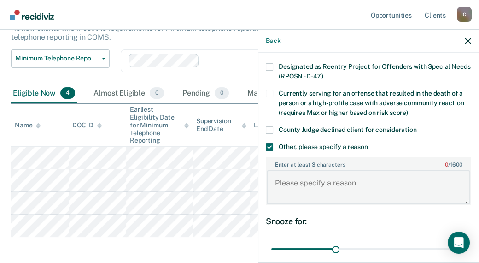
click at [281, 188] on textarea "Enter at least 3 characters 0 / 1600" at bounding box center [369, 187] width 204 height 34
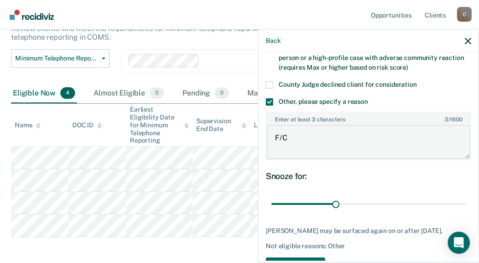
scroll to position [196, 0]
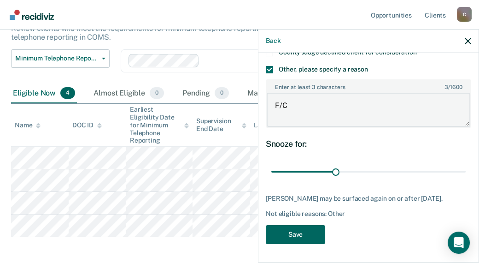
type textarea "F/C"
click at [305, 239] on button "Save" at bounding box center [295, 234] width 59 height 19
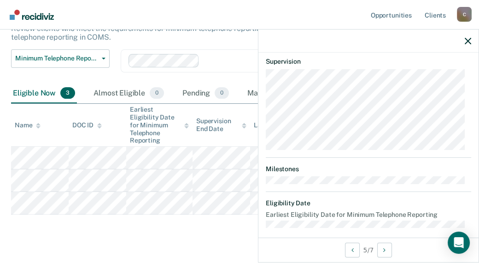
scroll to position [132, 0]
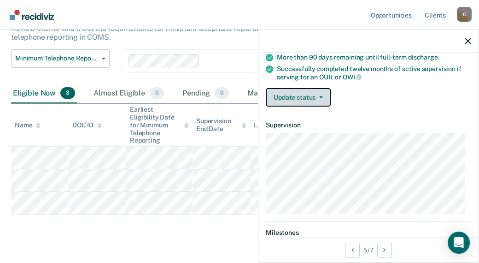
click at [315, 97] on button "Update status" at bounding box center [298, 97] width 65 height 18
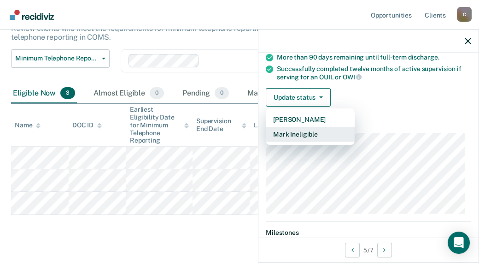
click at [305, 136] on button "Mark Ineligible" at bounding box center [310, 134] width 89 height 15
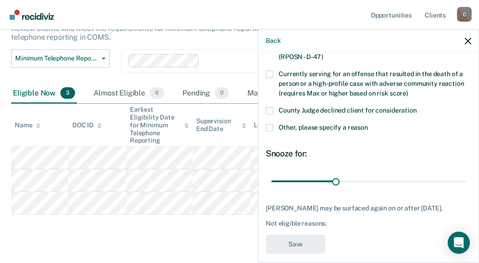
click at [271, 124] on span at bounding box center [269, 127] width 7 height 7
click at [368, 124] on input "Other, please specify a reason" at bounding box center [368, 124] width 0 height 0
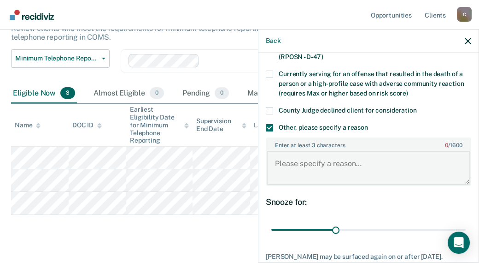
click at [277, 166] on textarea "Enter at least 3 characters 0 / 1600" at bounding box center [369, 168] width 204 height 34
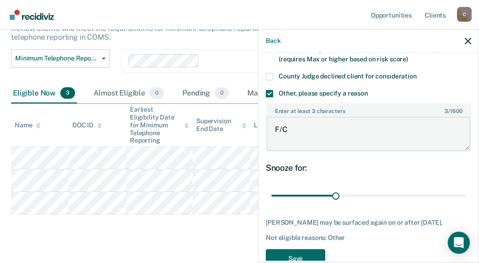
scroll to position [196, 0]
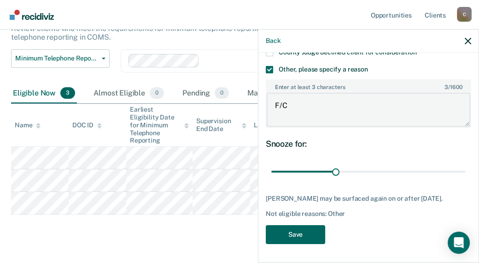
type textarea "F/C"
click at [286, 236] on button "Save" at bounding box center [295, 234] width 59 height 19
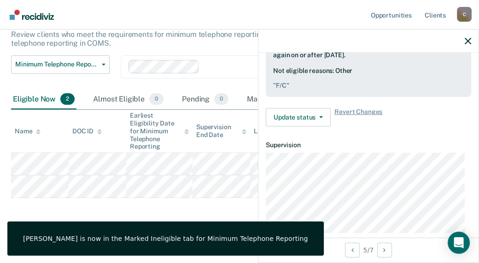
scroll to position [94, 0]
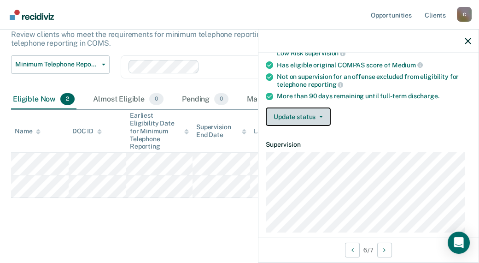
click at [315, 118] on button "Update status" at bounding box center [298, 116] width 65 height 18
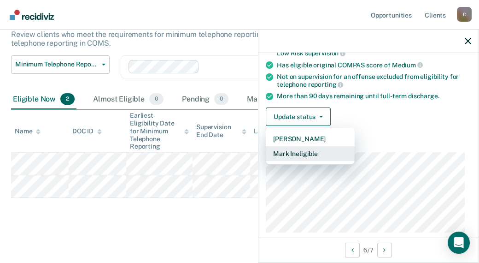
click at [295, 148] on button "Mark Ineligible" at bounding box center [310, 153] width 89 height 15
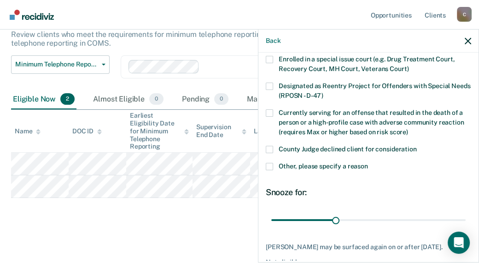
click at [272, 164] on span at bounding box center [269, 166] width 7 height 7
click at [368, 163] on input "Other, please specify a reason" at bounding box center [368, 163] width 0 height 0
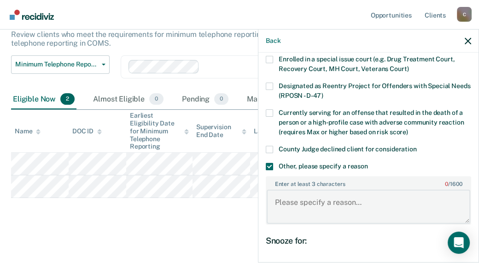
click at [285, 210] on textarea "Enter at least 3 characters 0 / 1600" at bounding box center [369, 206] width 204 height 34
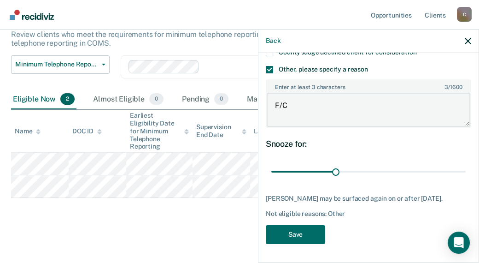
scroll to position [196, 0]
type textarea "F/C"
click at [283, 235] on button "Save" at bounding box center [295, 234] width 59 height 19
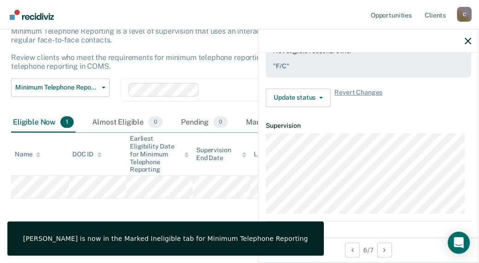
scroll to position [113, 0]
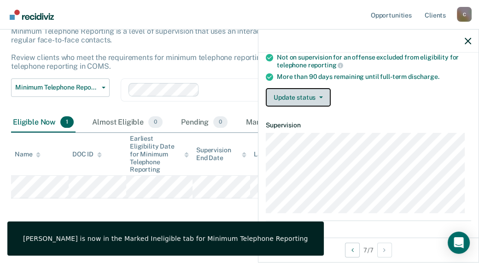
click at [318, 97] on button "Update status" at bounding box center [298, 97] width 65 height 18
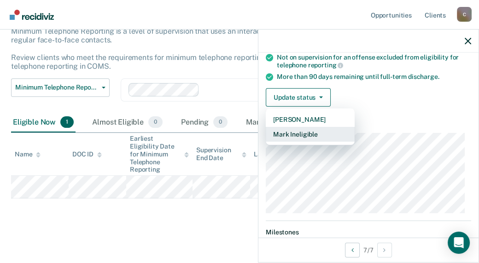
click at [298, 138] on button "Mark Ineligible" at bounding box center [310, 134] width 89 height 15
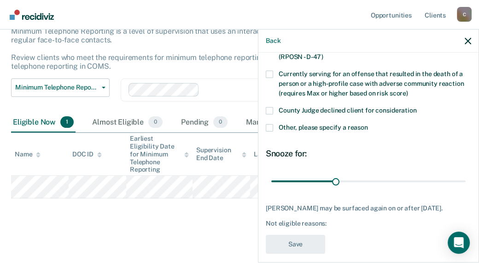
scroll to position [141, 0]
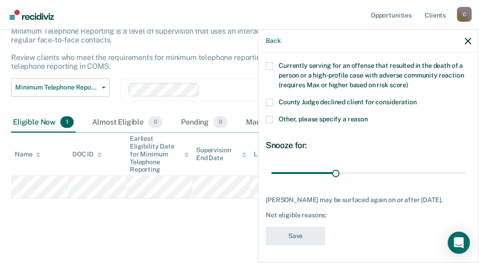
click at [268, 118] on span at bounding box center [269, 119] width 7 height 7
click at [368, 116] on input "Other, please specify a reason" at bounding box center [368, 116] width 0 height 0
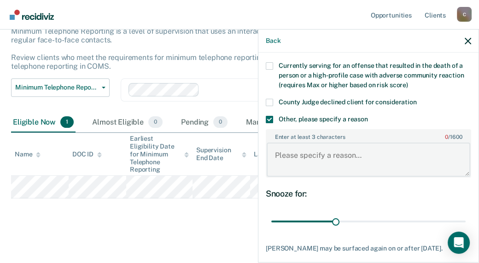
click at [288, 152] on textarea "Enter at least 3 characters 0 / 1600" at bounding box center [369, 159] width 204 height 34
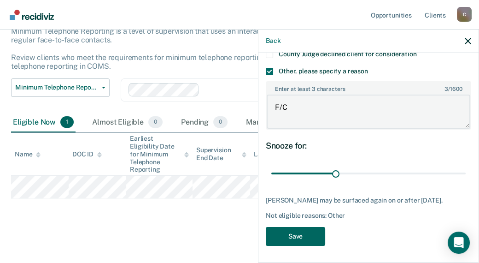
type textarea "F/C"
click at [306, 230] on button "Save" at bounding box center [295, 236] width 59 height 19
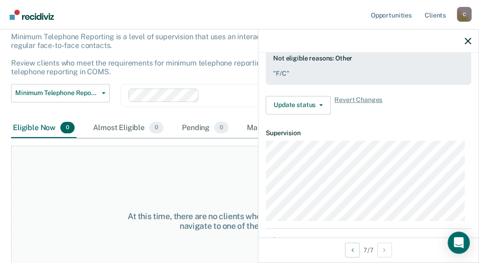
scroll to position [88, 0]
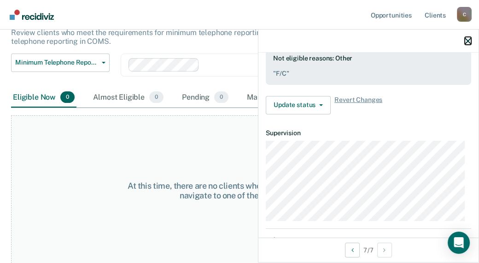
click at [467, 37] on button "button" at bounding box center [468, 41] width 6 height 8
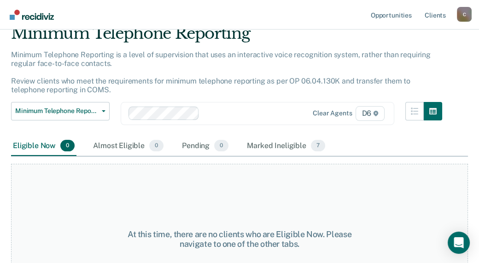
scroll to position [0, 0]
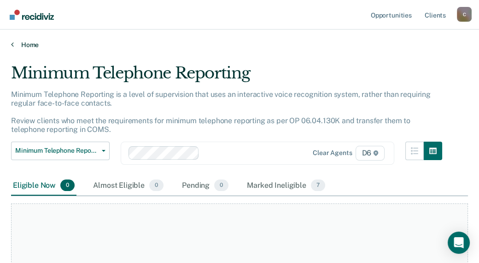
click at [36, 45] on link "Home" at bounding box center [239, 45] width 457 height 8
